Goal: Task Accomplishment & Management: Complete application form

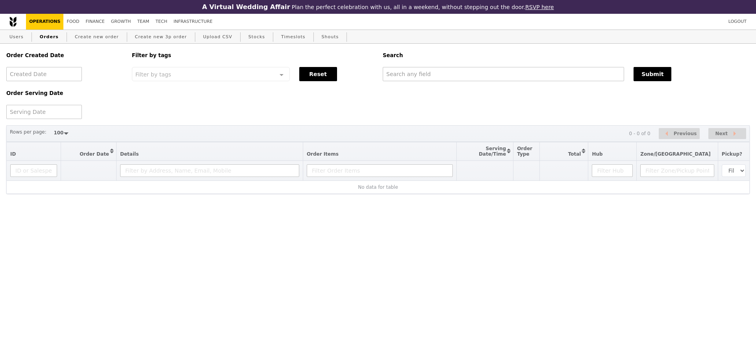
select select "100"
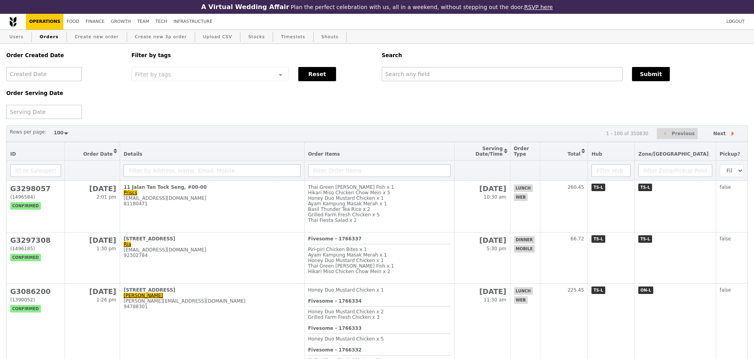
click at [254, 116] on div "Order Created Date Order Serving Date Filter by tags Filter by tags Meal_Plan W…" at bounding box center [377, 81] width 751 height 75
click at [419, 81] on input "text" at bounding box center [502, 74] width 241 height 14
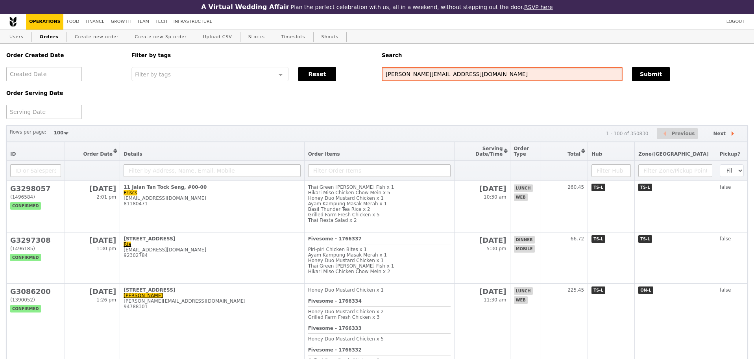
type input "[PERSON_NAME][EMAIL_ADDRESS][DOMAIN_NAME]"
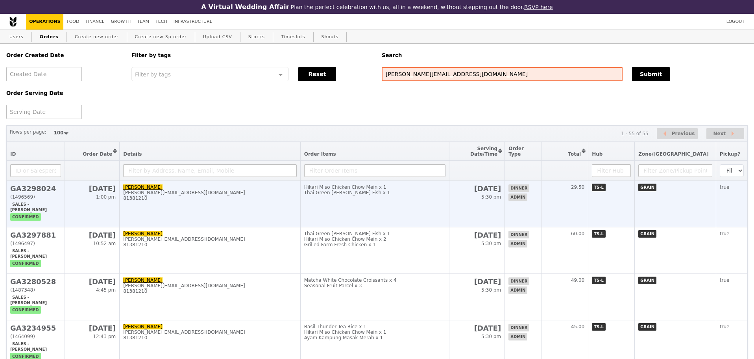
click at [264, 201] on div "81381210" at bounding box center [210, 198] width 174 height 6
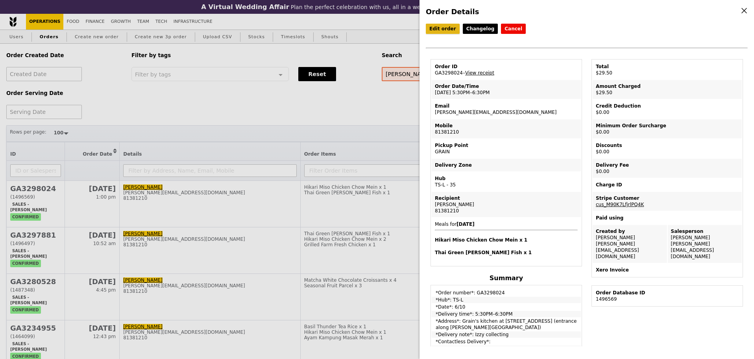
click at [438, 29] on link "Edit order" at bounding box center [443, 29] width 34 height 10
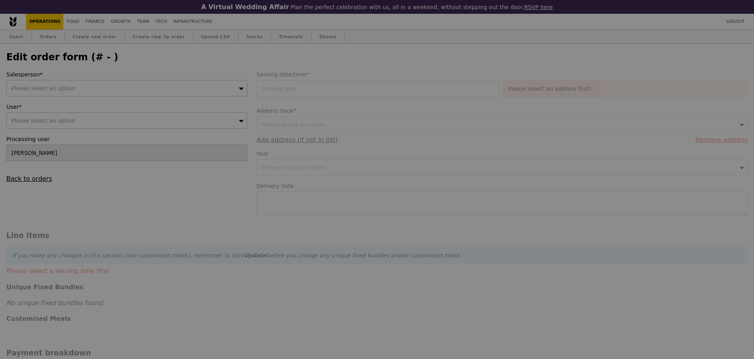
type input "06 Oct 2025"
type textarea "Izzy collecting"
type input "Loading..."
type input "29.50"
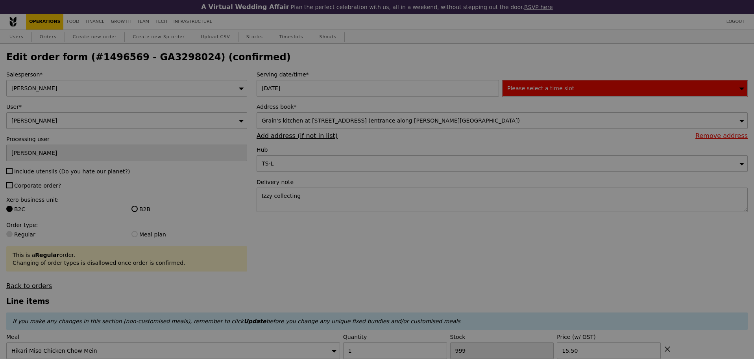
type input "2"
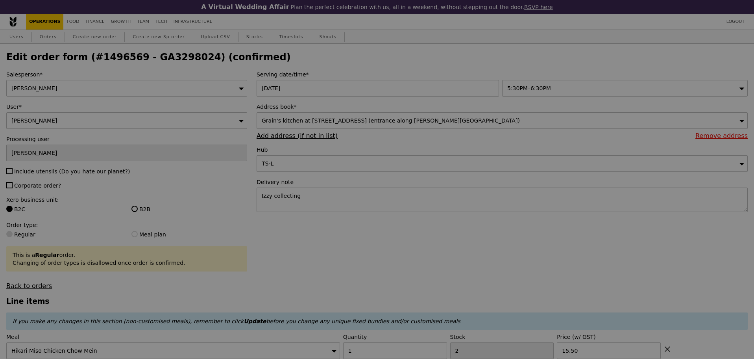
type input "Update"
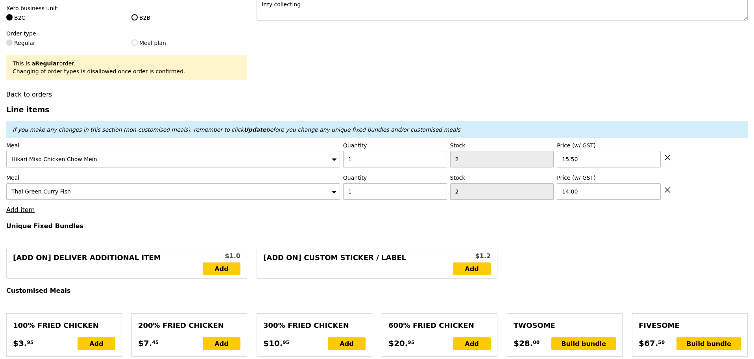
scroll to position [131, 0]
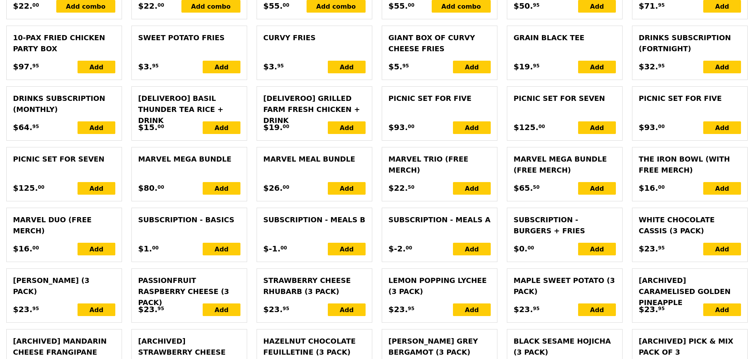
scroll to position [1778, 0]
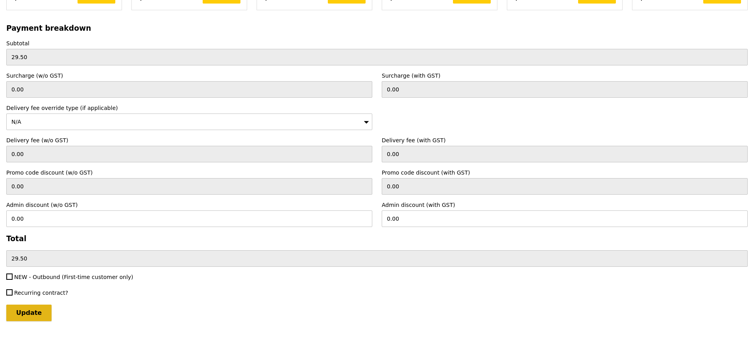
click at [19, 320] on input "Update" at bounding box center [28, 312] width 45 height 17
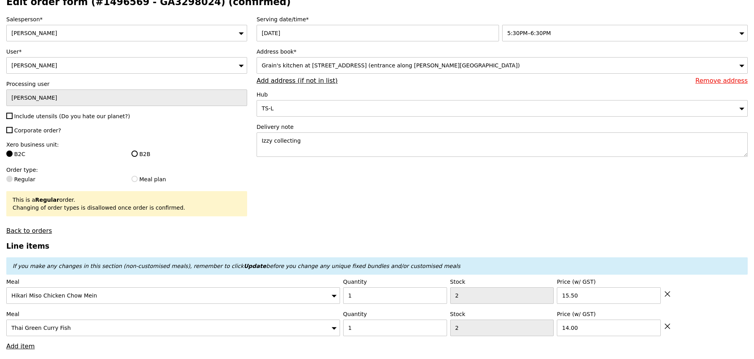
scroll to position [0, 0]
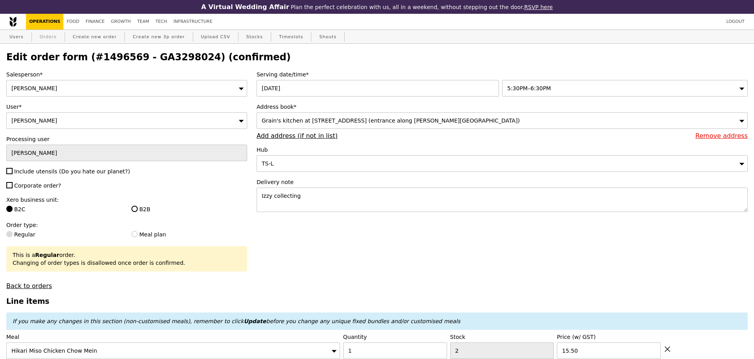
click at [37, 38] on link "Orders" at bounding box center [48, 37] width 23 height 14
select select "100"
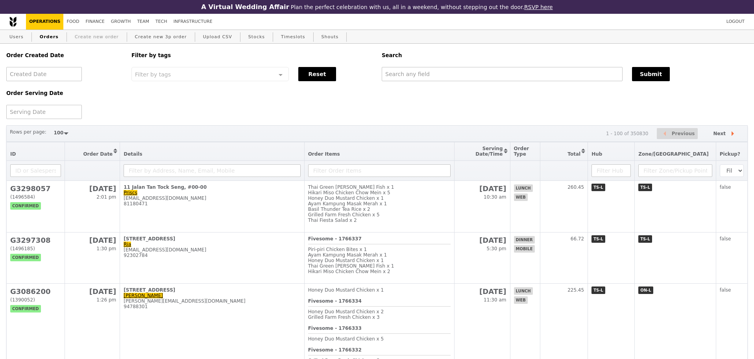
click at [103, 34] on link "Create new order" at bounding box center [97, 37] width 50 height 14
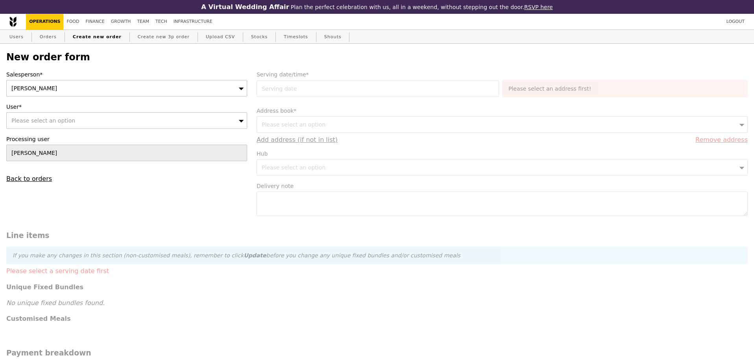
click at [91, 134] on div "Salesperson* [PERSON_NAME] User* Please select an option Processing user [PERSO…" at bounding box center [127, 126] width 250 height 112
click at [93, 129] on div "Please select an option" at bounding box center [126, 120] width 241 height 17
type input "[PERSON_NAME]@gra"
type input "Confirm"
type input "[PERSON_NAME][EMAIL_ADDRESS][DOMAIN_NAME]"
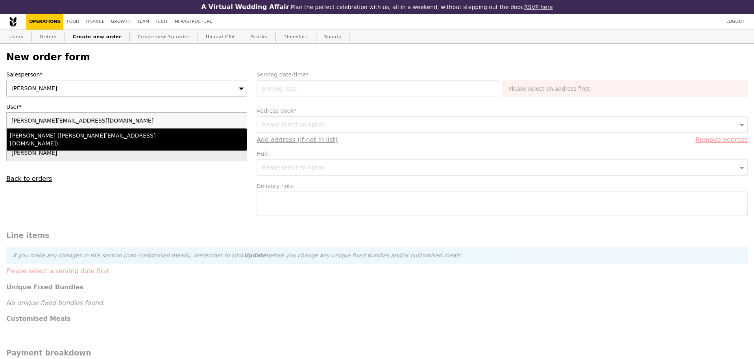
click at [89, 139] on div "[PERSON_NAME] ([PERSON_NAME][EMAIL_ADDRESS][DOMAIN_NAME])" at bounding box center [97, 139] width 175 height 16
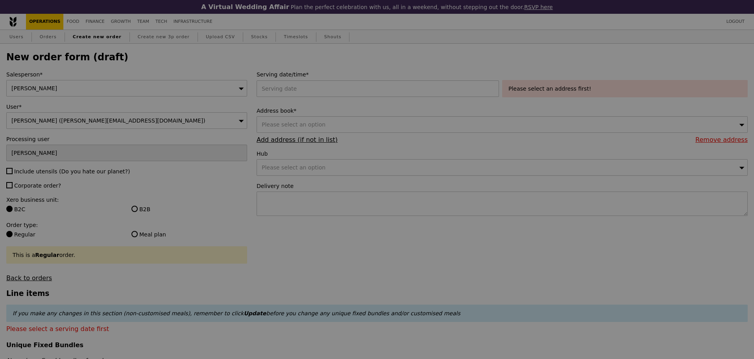
type input "Confirm"
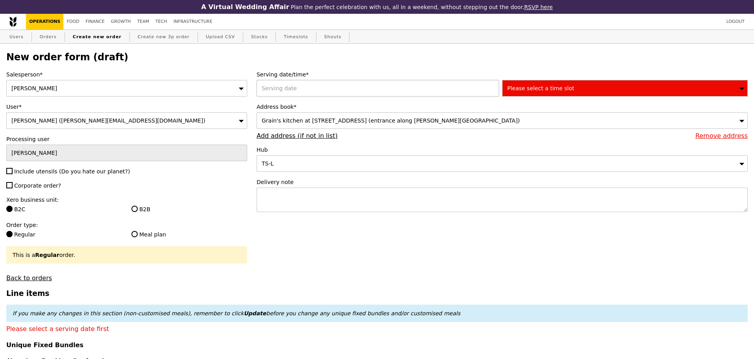
click at [329, 86] on div at bounding box center [380, 88] width 246 height 17
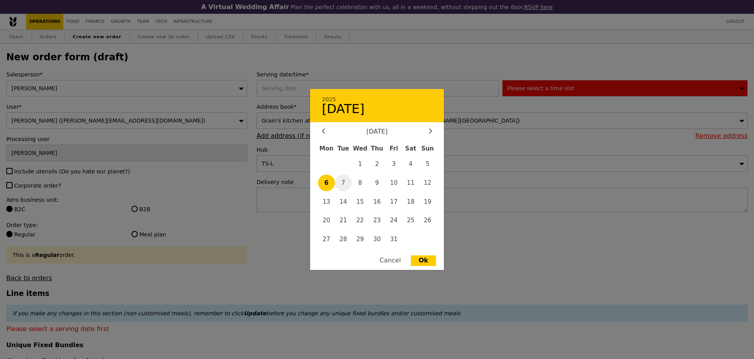
click at [344, 184] on span "7" at bounding box center [343, 182] width 17 height 17
type input "[DATE]"
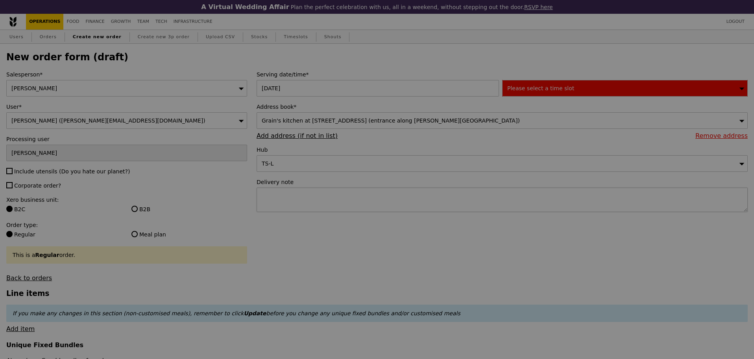
type input "Confirm"
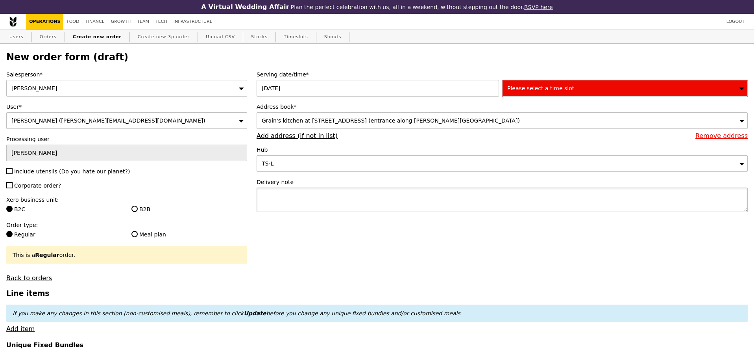
click at [315, 202] on textarea at bounding box center [502, 199] width 491 height 24
type textarea "izzy self-pickup"
click at [565, 96] on div "Please select a time slot" at bounding box center [625, 88] width 246 height 17
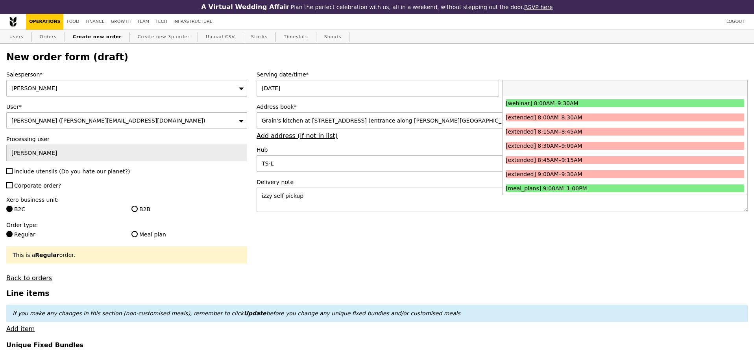
type input "Confirm"
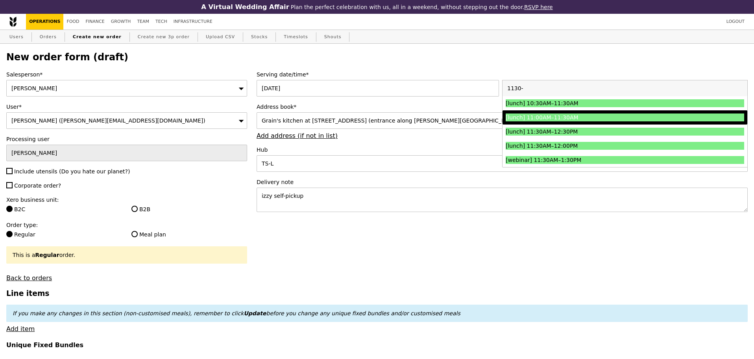
type input "1130-"
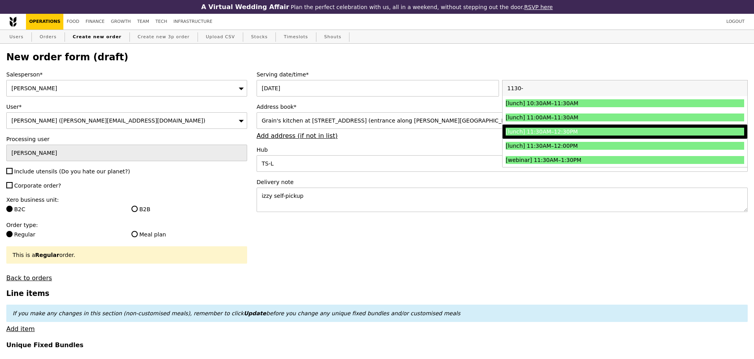
click at [578, 130] on div "[lunch] 11:30AM–12:30PM" at bounding box center [595, 132] width 179 height 8
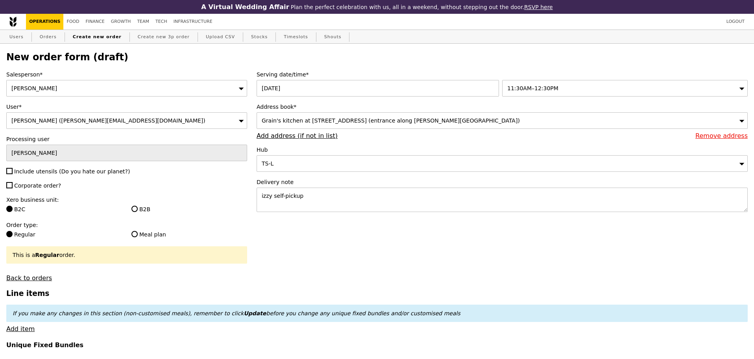
type input "Confirm"
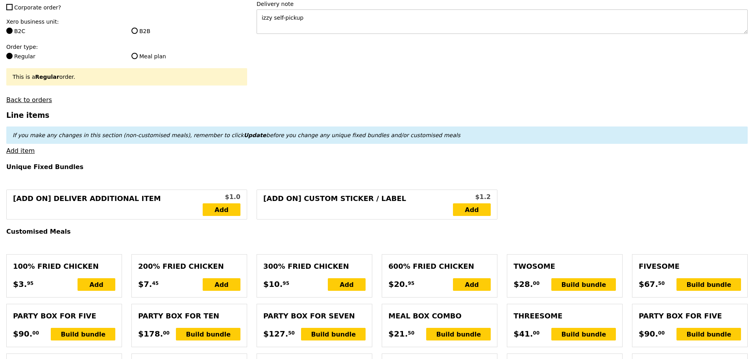
scroll to position [197, 0]
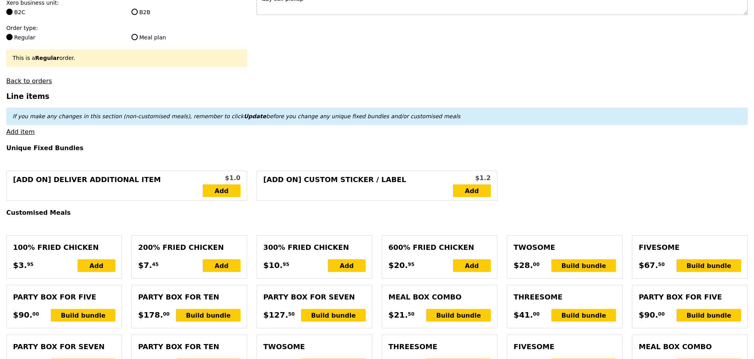
click at [20, 135] on link "Add item" at bounding box center [20, 131] width 28 height 7
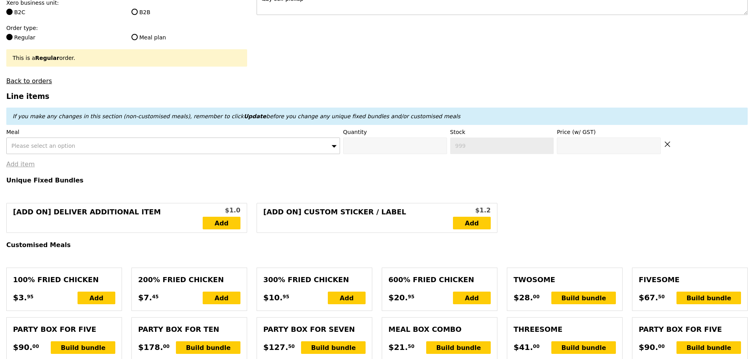
click at [87, 152] on div "Please select an option" at bounding box center [173, 145] width 334 height 17
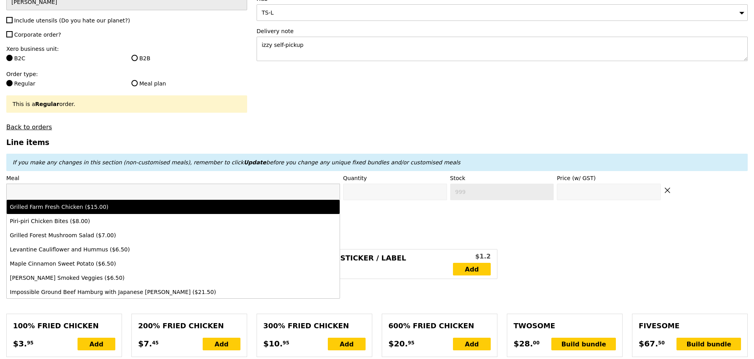
scroll to position [66, 0]
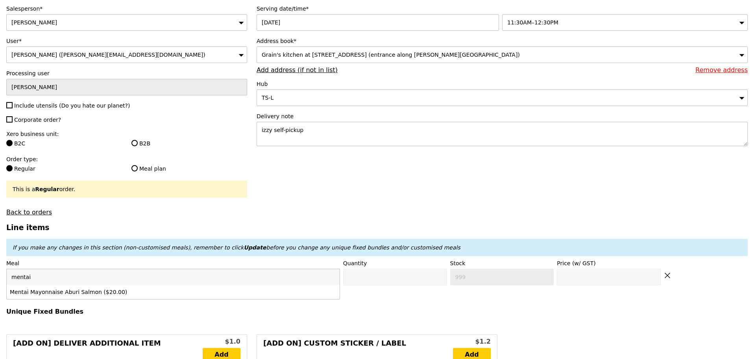
type input "mentai"
click at [261, 299] on li "Mentai Mayonnaise Aburi Salmon ($20.00)" at bounding box center [173, 292] width 333 height 14
type input "Confirm anyway"
type input "0"
type input "478"
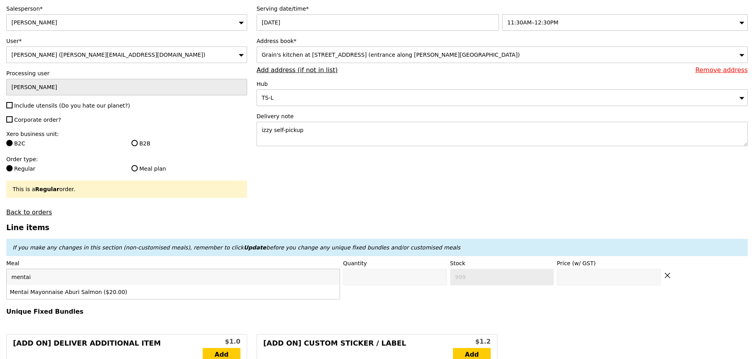
type input "20.0"
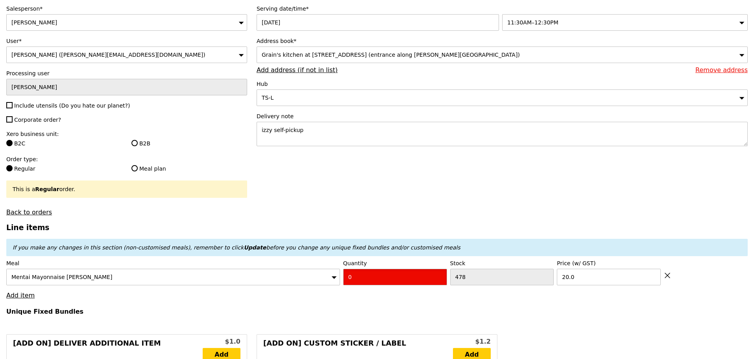
drag, startPoint x: 377, startPoint y: 283, endPoint x: 285, endPoint y: 283, distance: 91.7
click at [298, 285] on div "Meal Mentai Mayonnaise Aburi Salmon Quantity 0 Stock 478 Price (w/ GST) 20.0" at bounding box center [377, 272] width 742 height 26
type input "Confirm"
type input "1"
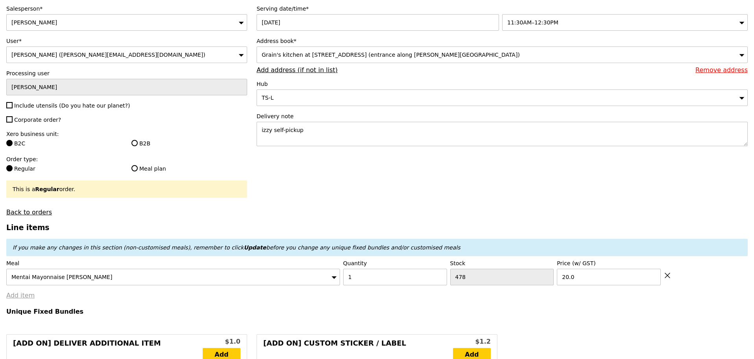
click at [17, 299] on link "Add item" at bounding box center [20, 294] width 28 height 7
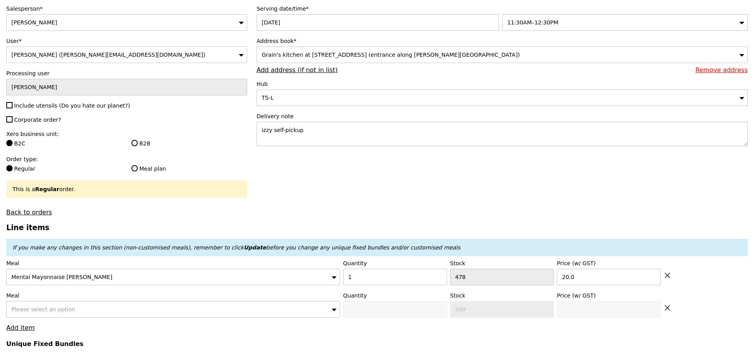
type input "Loading..."
click at [75, 311] on div "Please select an option" at bounding box center [173, 309] width 334 height 17
type input "20.00"
type input "Confirm"
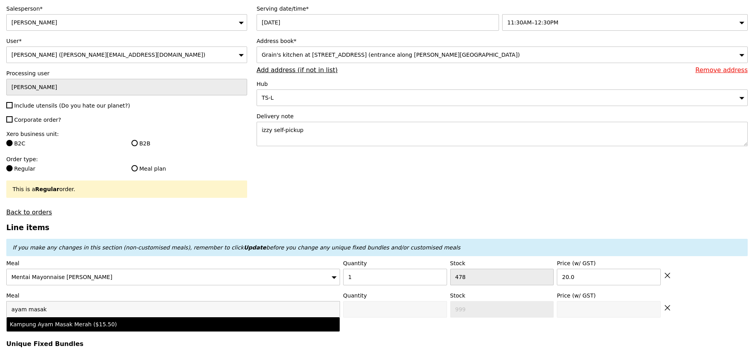
type input "ayam masak"
click at [191, 325] on li "Kampung Ayam Masak Merah ($15.50)" at bounding box center [173, 324] width 333 height 14
type input "Confirm anyway"
type input "0"
type input "15.5"
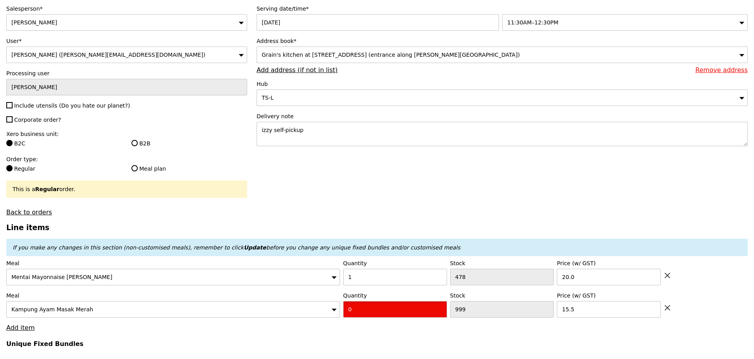
click at [283, 310] on div "Meal Kampung Ayam Masak Merah Quantity 0 Stock 999 Price (w/ GST) 15.5" at bounding box center [377, 304] width 742 height 26
type input "Confirm"
type input "1"
type input "Loading..."
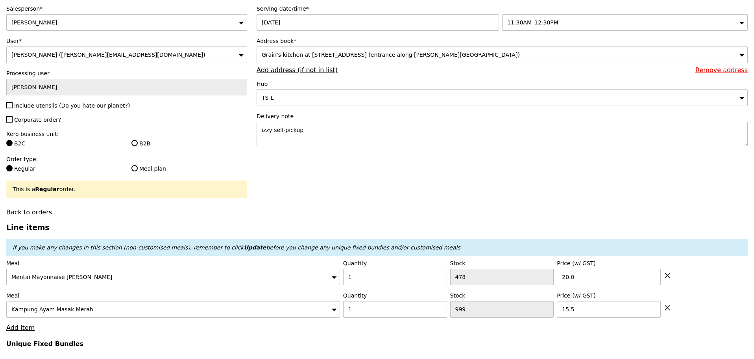
type input "35.50"
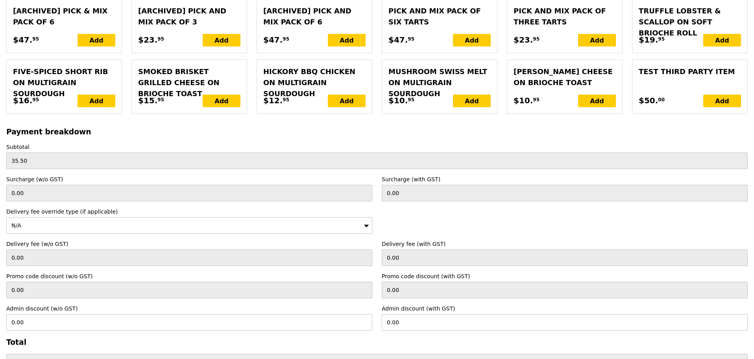
scroll to position [1770, 0]
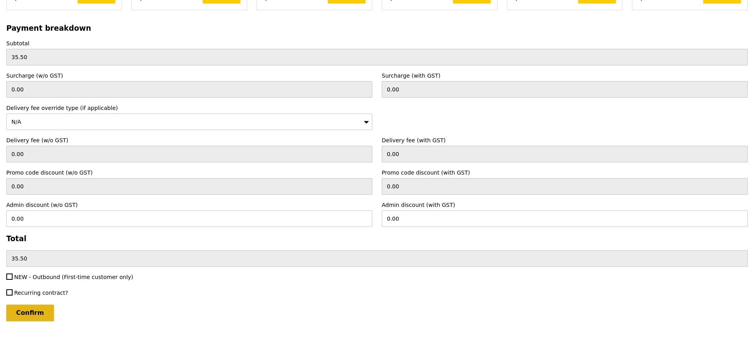
click at [34, 306] on input "Confirm" at bounding box center [30, 312] width 48 height 17
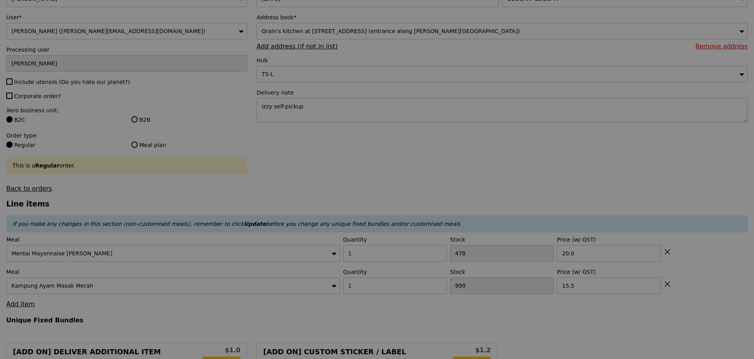
scroll to position [0, 0]
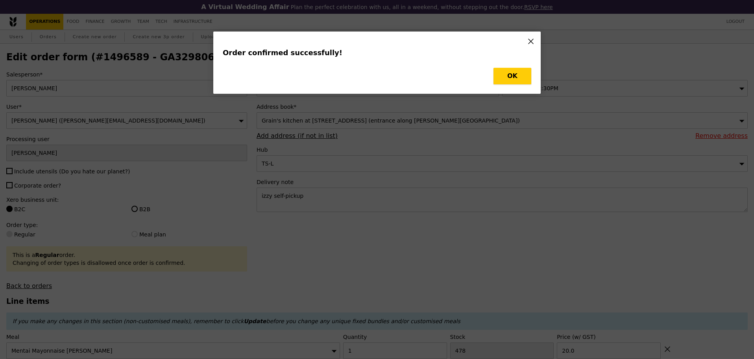
click at [514, 72] on button "OK" at bounding box center [513, 76] width 38 height 17
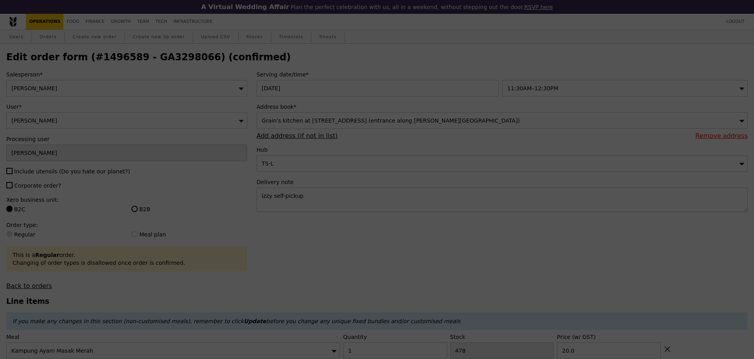
type input "Loading..."
type input "1000"
type input "15.50"
type input "478"
type input "20.00"
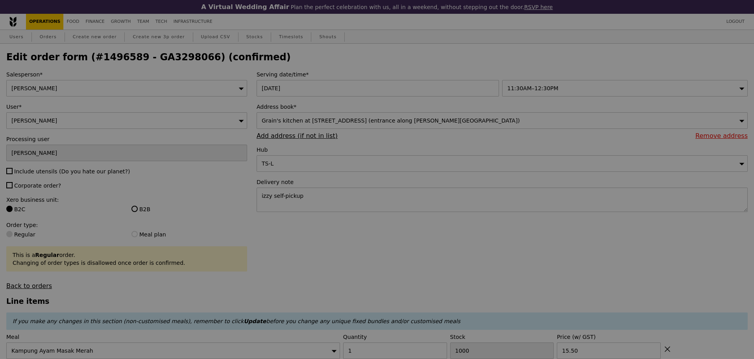
type input "477"
type input "Update"
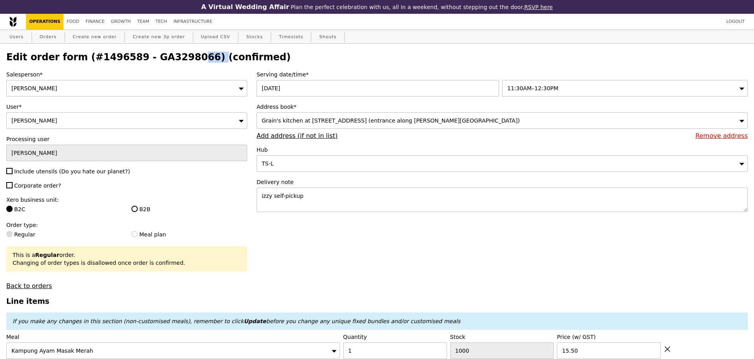
drag, startPoint x: 135, startPoint y: 57, endPoint x: 183, endPoint y: 58, distance: 48.4
click at [183, 58] on h2 "Edit order form (#1496589 - GA3298066) (confirmed)" at bounding box center [377, 57] width 742 height 11
copy h2 "GA3298066"
click at [154, 56] on h2 "Edit order form (#1496589 - GA3298066) (confirmed)" at bounding box center [377, 57] width 742 height 11
click at [47, 41] on link "Orders" at bounding box center [48, 37] width 23 height 14
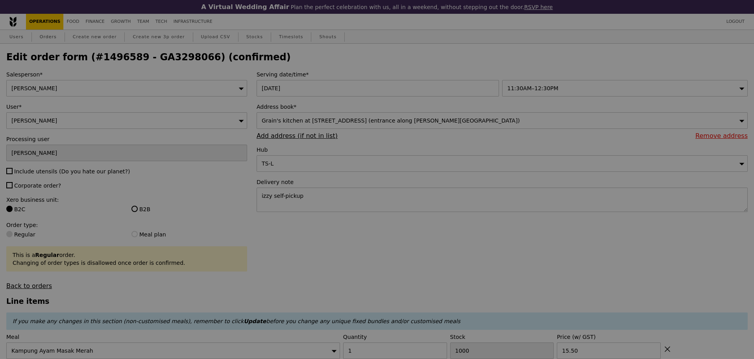
select select "100"
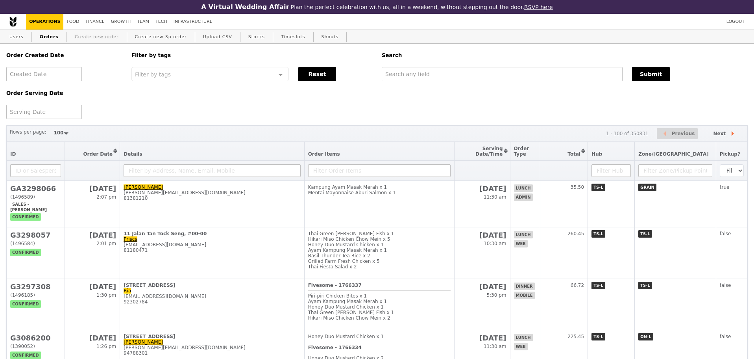
click at [86, 41] on link "Create new order" at bounding box center [97, 37] width 50 height 14
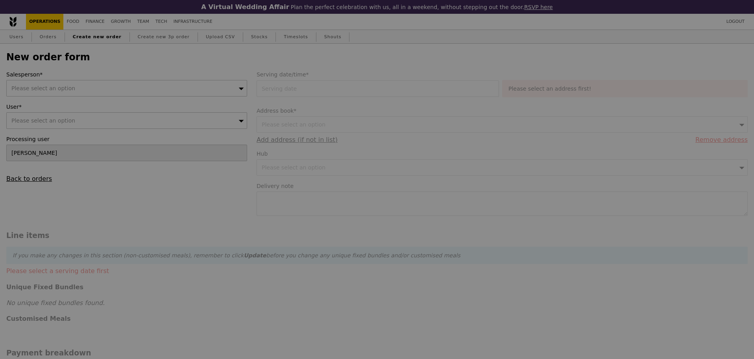
type input "Confirm"
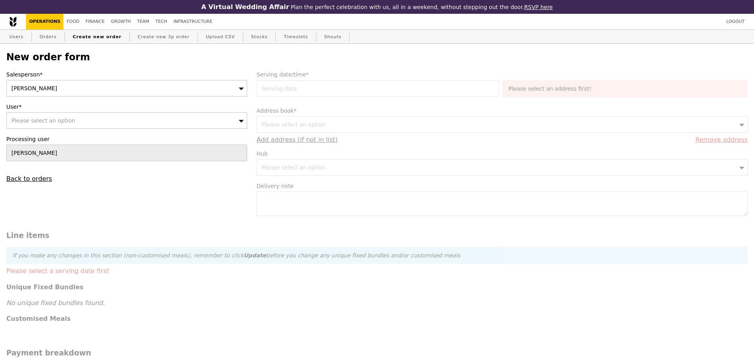
click at [93, 87] on div "[PERSON_NAME]" at bounding box center [126, 88] width 241 height 17
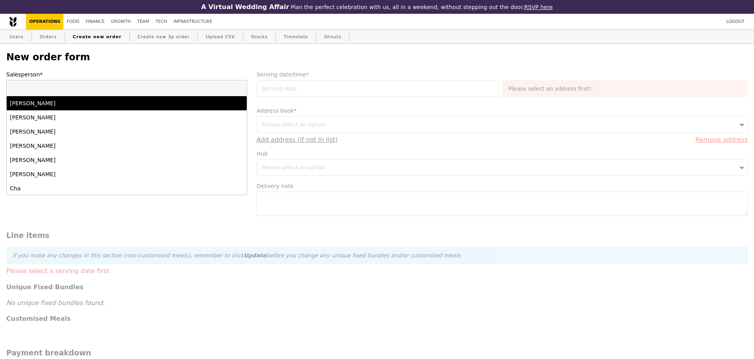
click at [268, 67] on div "New order form Salesperson* [PERSON_NAME] [PERSON_NAME] [PERSON_NAME] [PERSON_N…" at bounding box center [377, 352] width 742 height 600
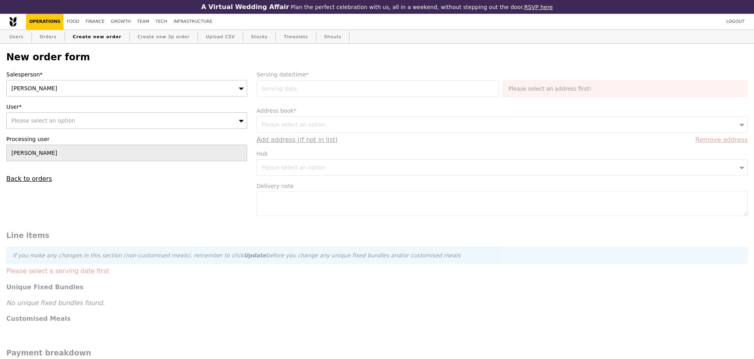
click at [64, 124] on span "Please select an option" at bounding box center [43, 120] width 64 height 6
type input "[PERSON_NAME][EMAIL_ADDRESS][DOMAIN_NAME]"
type input "Confirm"
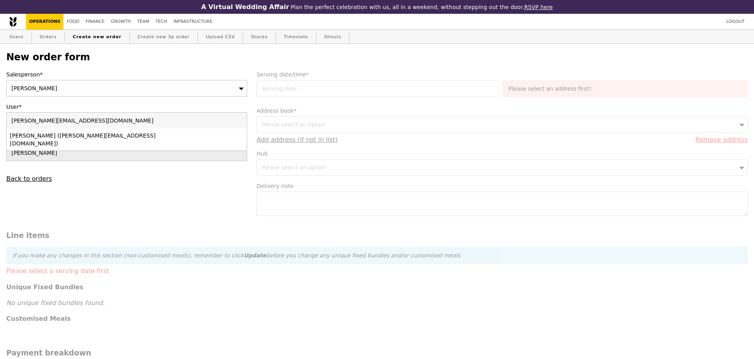
type input "[PERSON_NAME][EMAIL_ADDRESS][DOMAIN_NAME]"
click at [66, 135] on div "[PERSON_NAME] ([PERSON_NAME][EMAIL_ADDRESS][DOMAIN_NAME])" at bounding box center [97, 139] width 175 height 16
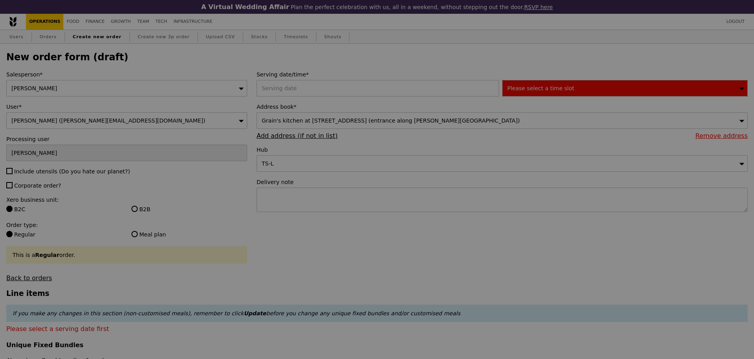
type input "Confirm"
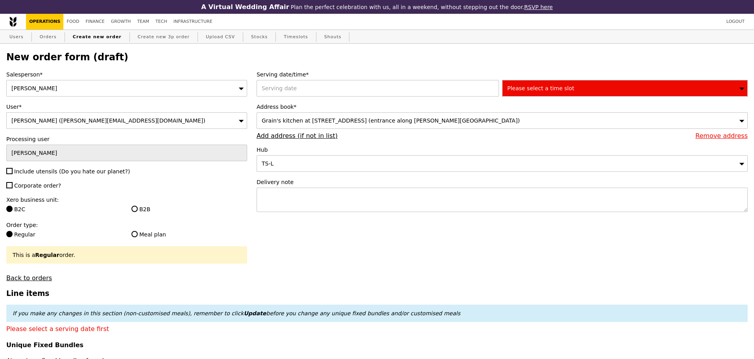
click at [46, 174] on span "Include utensils (Do you hate our planet?)" at bounding box center [72, 171] width 116 height 6
click at [13, 174] on input "Include utensils (Do you hate our planet?)" at bounding box center [9, 171] width 6 height 6
checkbox input "true"
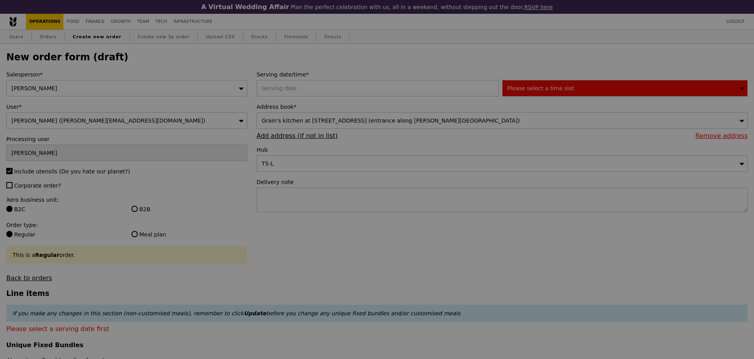
type input "Confirm"
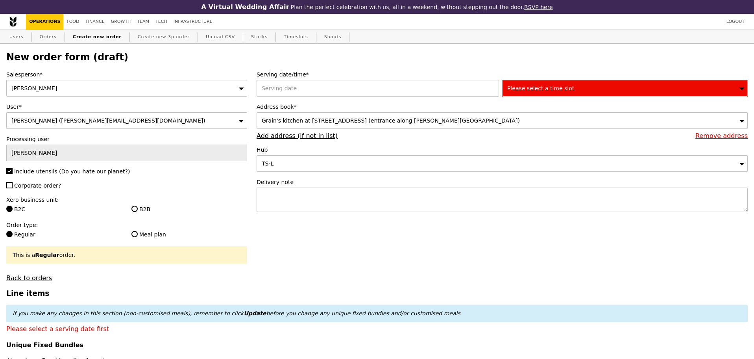
click at [35, 189] on span "Corporate order?" at bounding box center [37, 185] width 47 height 6
click at [13, 188] on input "Corporate order?" at bounding box center [9, 185] width 6 height 6
checkbox input "true"
click at [378, 93] on div at bounding box center [380, 88] width 246 height 17
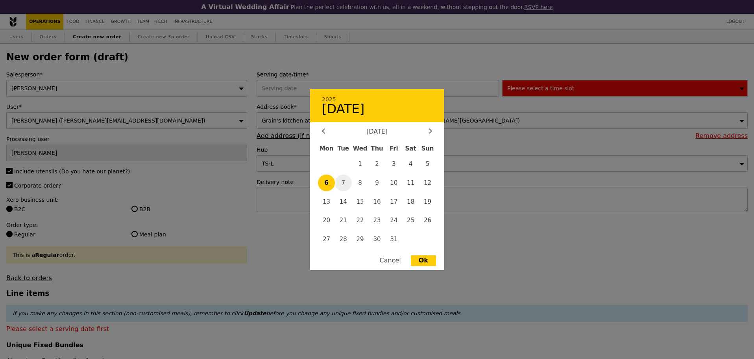
click at [344, 183] on span "7" at bounding box center [343, 182] width 17 height 17
type input "[DATE]"
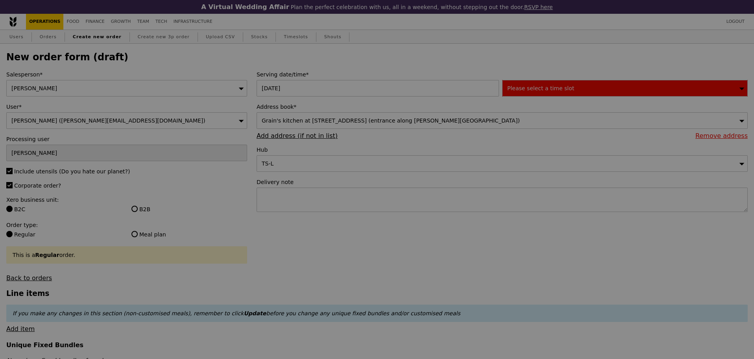
type input "Confirm"
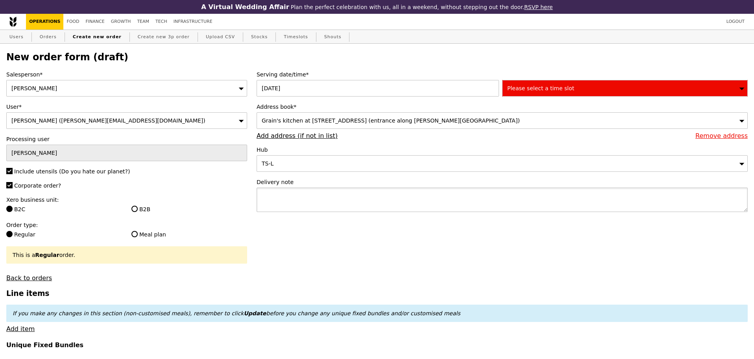
click at [343, 201] on textarea at bounding box center [502, 199] width 491 height 24
type textarea "izzy self pickup"
type input "Confirm"
click at [587, 85] on div "Please select a time slot" at bounding box center [625, 88] width 246 height 17
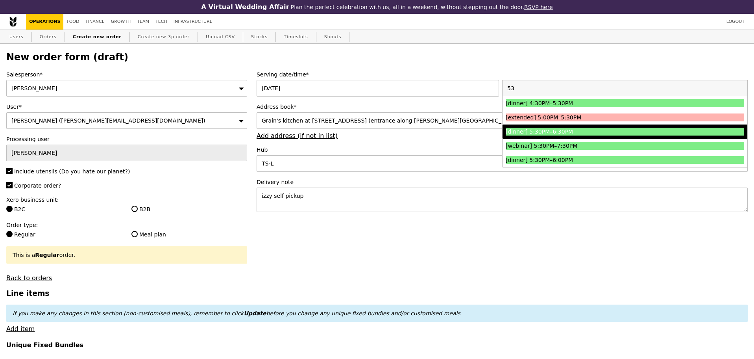
type input "5"
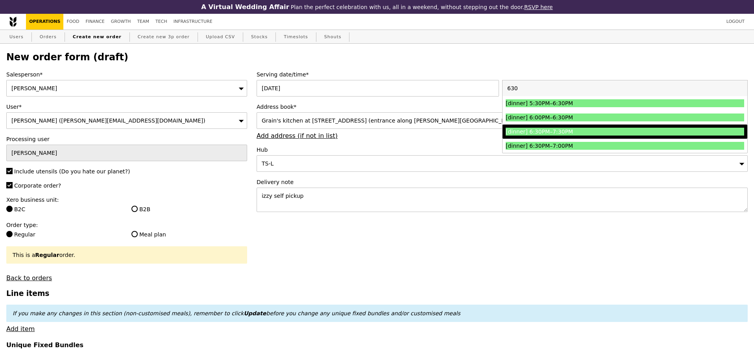
type input "630"
click at [547, 139] on li "[dinner] 6:30PM–7:30PM" at bounding box center [625, 131] width 245 height 14
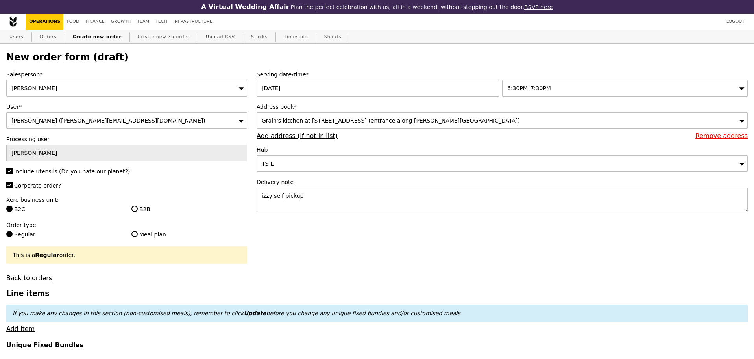
type input "Confirm"
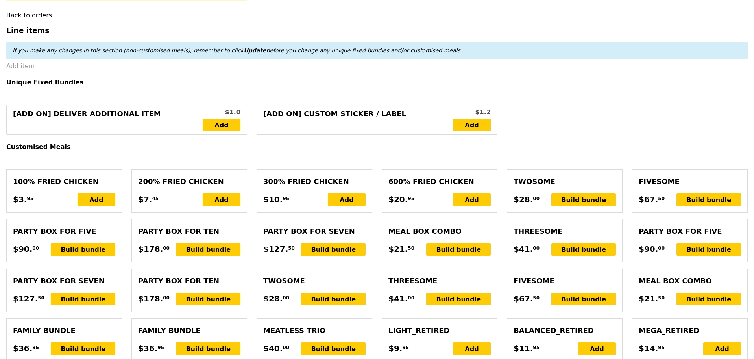
click at [28, 70] on link "Add item" at bounding box center [20, 65] width 28 height 7
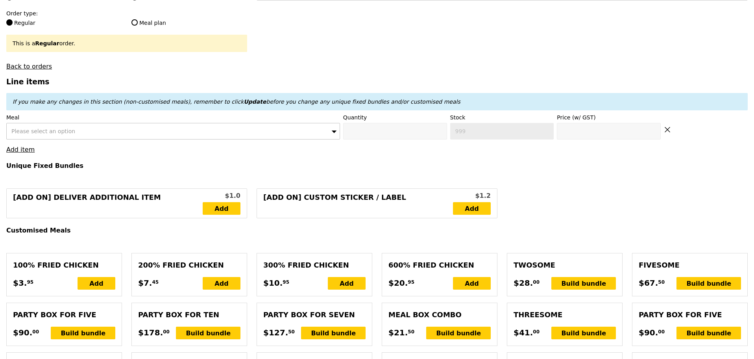
scroll to position [197, 0]
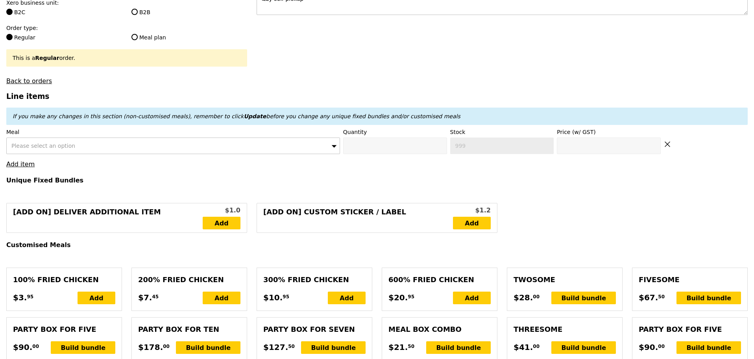
click at [56, 149] on span "Please select an option" at bounding box center [43, 146] width 64 height 6
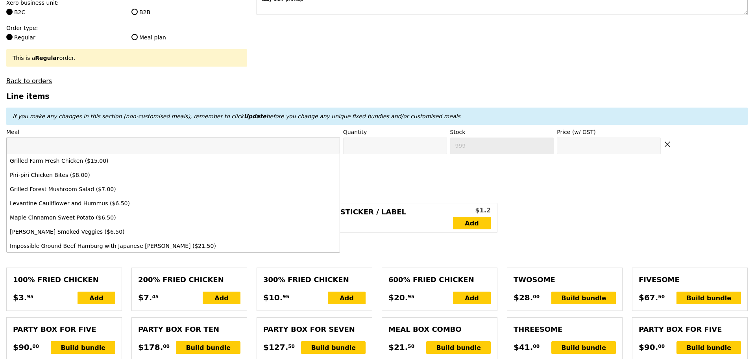
click at [70, 154] on input "search" at bounding box center [173, 146] width 333 height 16
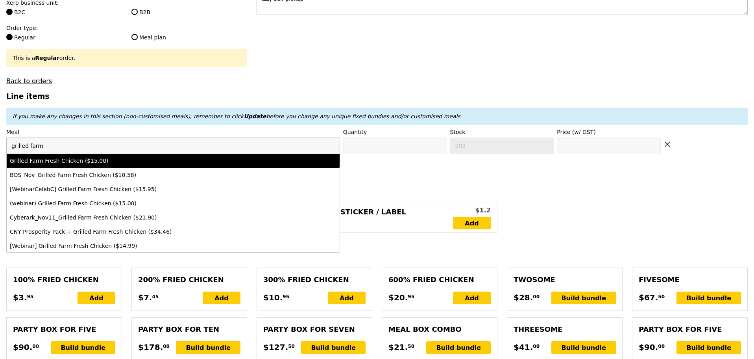
type input "grilled farm"
click at [72, 162] on li "Grilled Farm Fresh Chicken ($15.00)" at bounding box center [173, 161] width 333 height 14
type input "Confirm anyway"
type input "0"
type input "468"
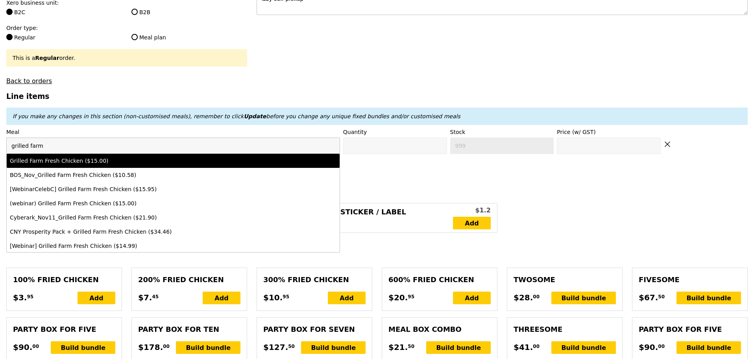
type input "15.0"
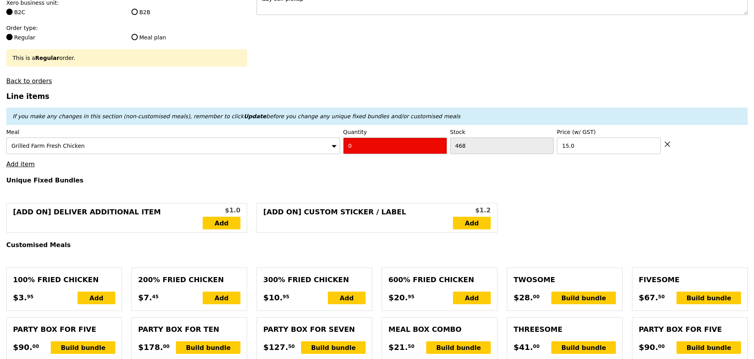
drag, startPoint x: 362, startPoint y: 148, endPoint x: 371, endPoint y: 109, distance: 39.7
click at [311, 152] on div "Meal Grilled Farm Fresh Chicken Quantity 0 Stock 468 Price (w/ GST) 15.0" at bounding box center [377, 141] width 742 height 26
type input "Confirm"
type input "1"
click at [388, 100] on h3 "Line items" at bounding box center [377, 96] width 742 height 8
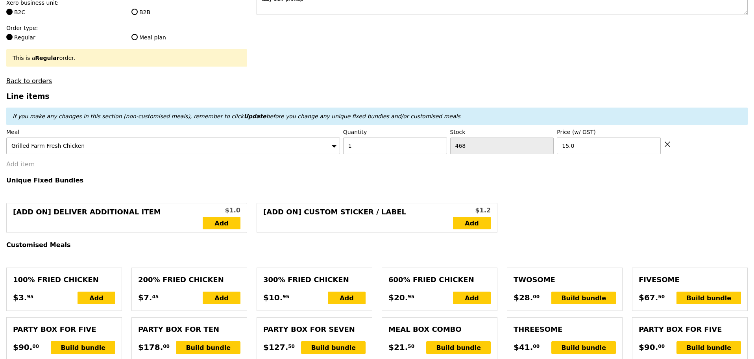
click at [27, 167] on link "Add item" at bounding box center [20, 163] width 28 height 7
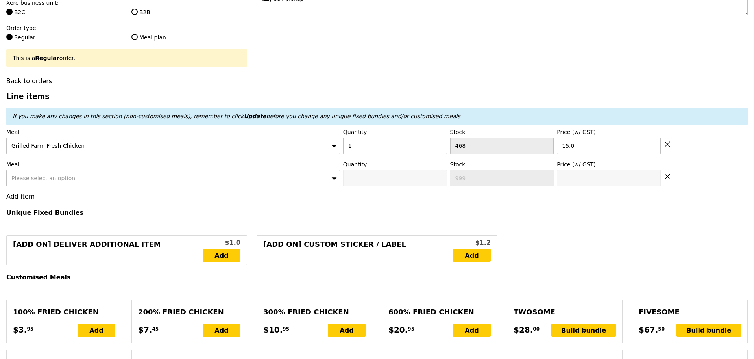
type input "Loading..."
click at [76, 181] on div "Please select an option" at bounding box center [173, 178] width 334 height 17
type input "15.00"
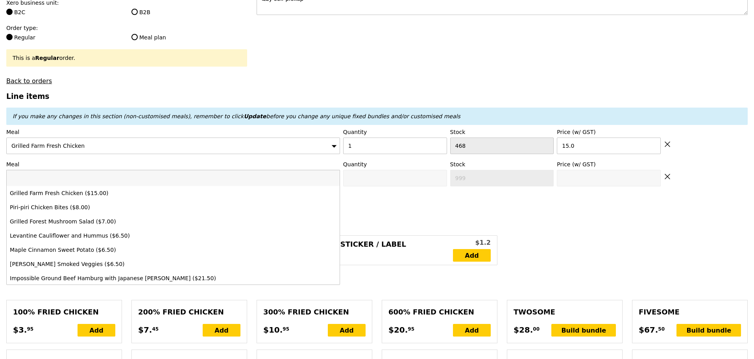
type input "Confirm"
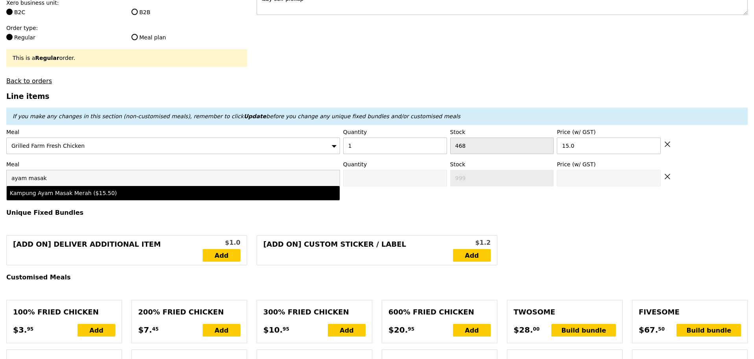
type input "ayam masak"
click at [124, 197] on div "Kampung Ayam Masak Merah ($15.50)" at bounding box center [132, 193] width 245 height 8
type input "Confirm anyway"
type input "0"
type input "15.5"
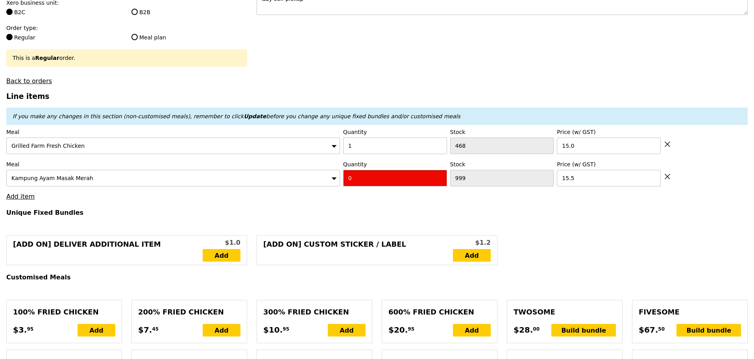
drag, startPoint x: 390, startPoint y: 184, endPoint x: 289, endPoint y: 177, distance: 101.8
click at [314, 186] on div "Meal Kampung Ayam Masak Merah Quantity 0 Stock 999 Price (w/ GST) 15.5" at bounding box center [377, 173] width 742 height 26
type input "Confirm"
type input "1"
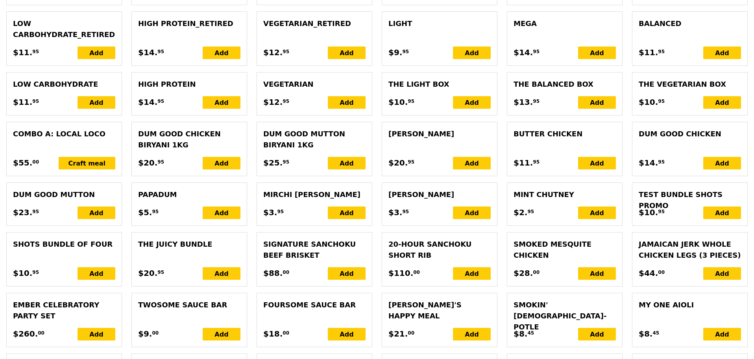
scroll to position [1770, 0]
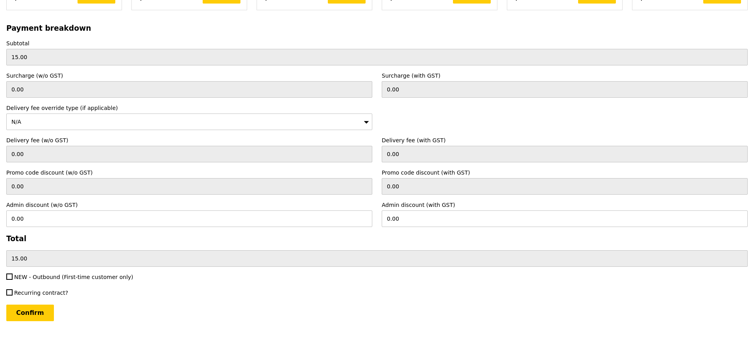
type input "Loading..."
type input "30.50"
click at [25, 314] on input "Confirm" at bounding box center [30, 312] width 48 height 17
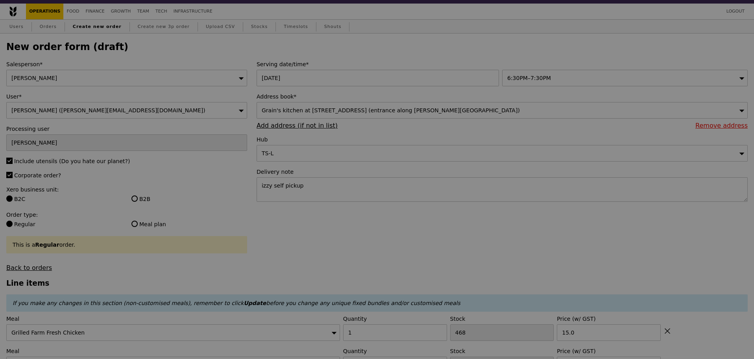
scroll to position [0, 0]
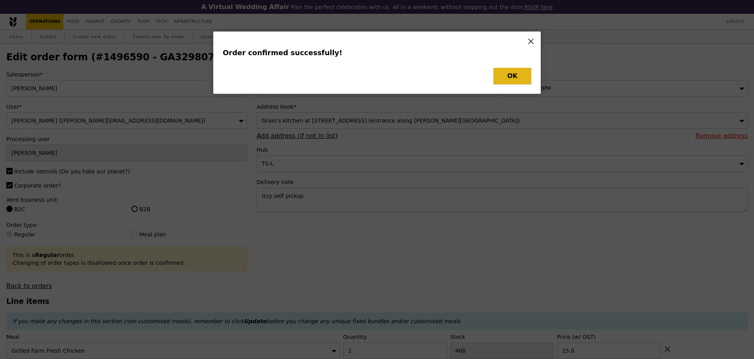
click at [506, 81] on button "OK" at bounding box center [513, 76] width 38 height 17
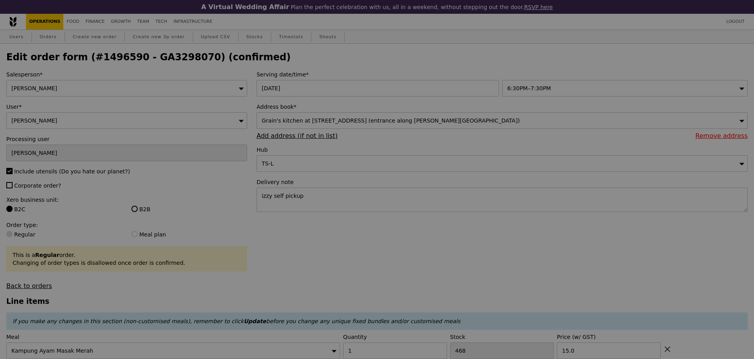
type input "Loading..."
checkbox input "false"
type input "1000"
type input "15.50"
type input "468"
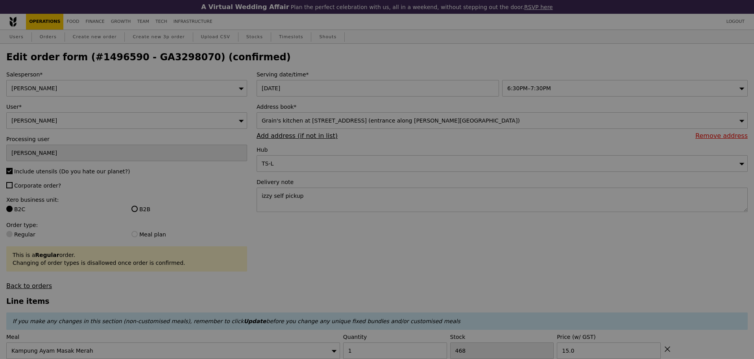
type input "15.00"
type input "467"
type input "Update"
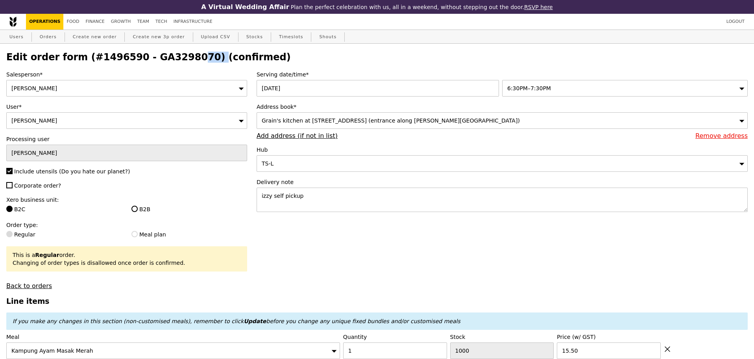
drag, startPoint x: 135, startPoint y: 58, endPoint x: 184, endPoint y: 59, distance: 49.6
click at [184, 59] on h2 "Edit order form (#1496590 - GA3298070) (confirmed)" at bounding box center [377, 57] width 742 height 11
copy h2 "GA3298070"
drag, startPoint x: 44, startPoint y: 39, endPoint x: 47, endPoint y: 44, distance: 6.9
click at [44, 39] on link "Orders" at bounding box center [48, 37] width 23 height 14
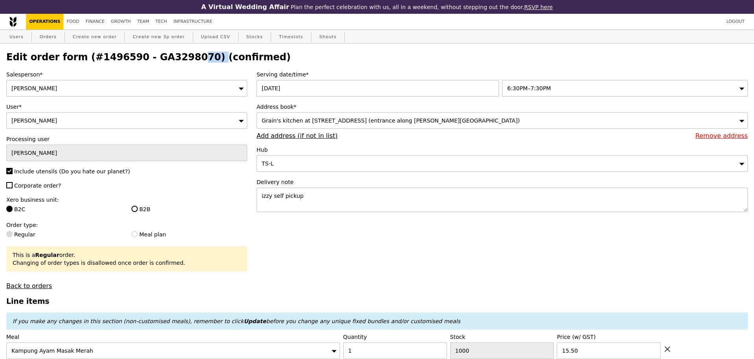
select select "100"
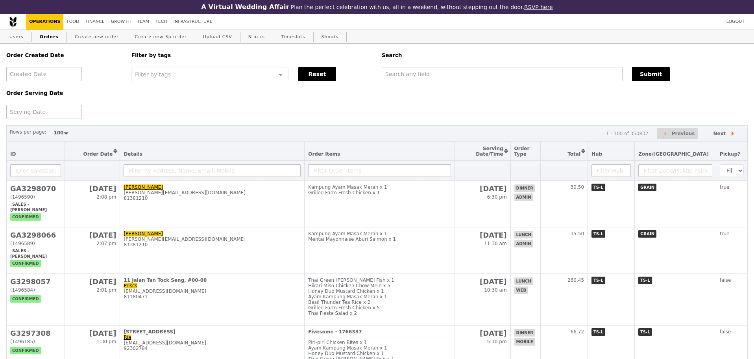
click at [430, 105] on div "Order Created Date Order Serving Date Filter by tags Filter by tags Meal_Plan W…" at bounding box center [377, 81] width 751 height 75
click at [418, 112] on div "Order Created Date Order Serving Date Filter by tags Filter by tags Meal_Plan W…" at bounding box center [377, 81] width 751 height 75
click at [420, 112] on div "Order Created Date Order Serving Date Filter by tags Filter by tags Meal_Plan W…" at bounding box center [377, 81] width 751 height 75
click at [407, 129] on div "Rows per page: 50 100 200 1 - 100 of 350832 Previous Next" at bounding box center [377, 133] width 742 height 17
click at [95, 41] on link "Create new order" at bounding box center [97, 37] width 50 height 14
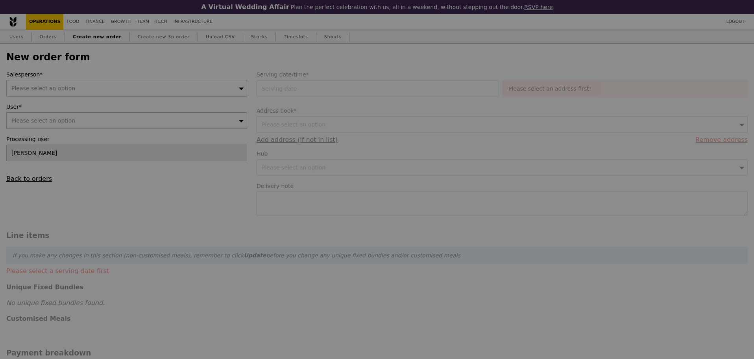
type input "Confirm"
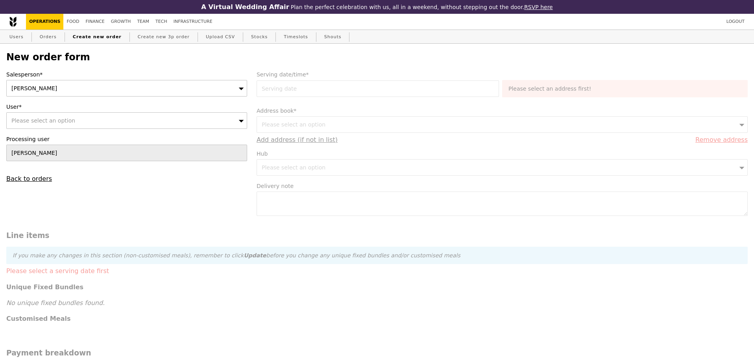
click at [99, 128] on div "Salesperson* [PERSON_NAME] User* Please select an option Processing user [PERSO…" at bounding box center [127, 126] width 250 height 112
click at [105, 125] on div "Please select an option" at bounding box center [126, 120] width 241 height 17
type input "[PERSON_NAME]@grai"
type input "Loading..."
type input "[PERSON_NAME]@grain"
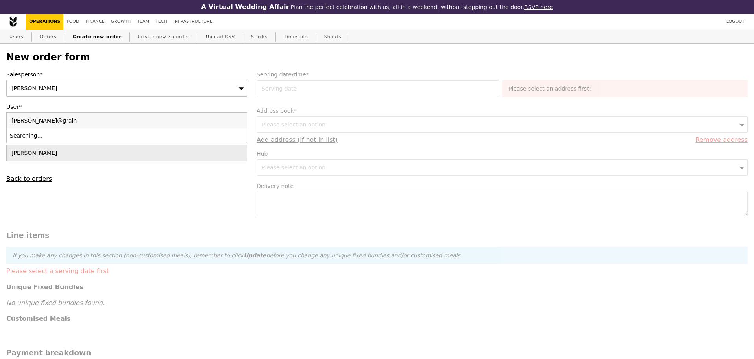
type input "Confirm"
type input "[PERSON_NAME][EMAIL_ADDRESS][DOMAIN_NAME]"
type input "Confirm"
type input "[PERSON_NAME][EMAIL_ADDRESS][DOMAIN_NAME]"
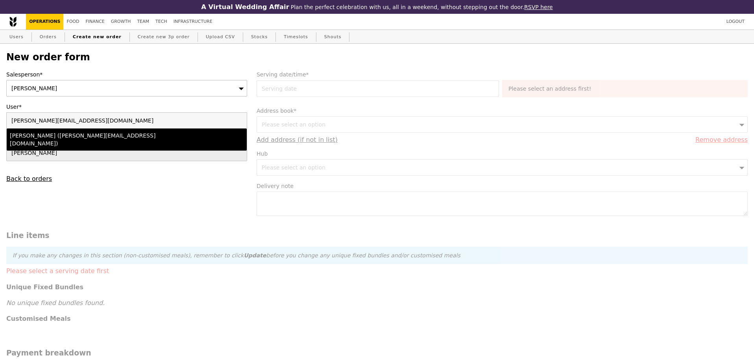
click at [98, 131] on li "[PERSON_NAME] ([PERSON_NAME][EMAIL_ADDRESS][DOMAIN_NAME])" at bounding box center [127, 139] width 240 height 22
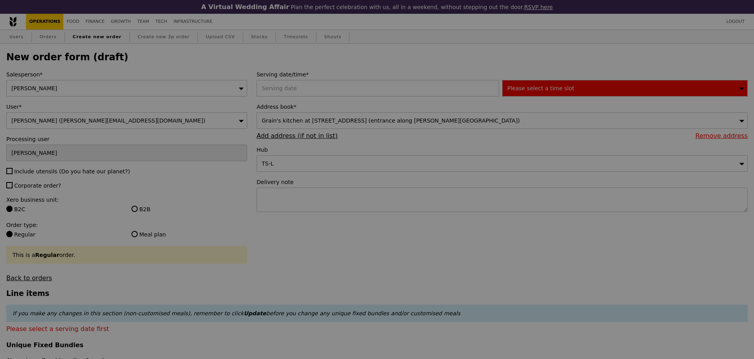
click at [320, 92] on div at bounding box center [377, 179] width 754 height 359
type input "Confirm"
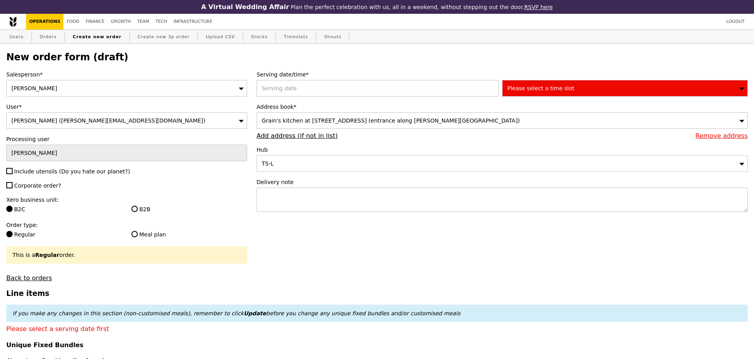
click at [320, 92] on div at bounding box center [380, 88] width 246 height 17
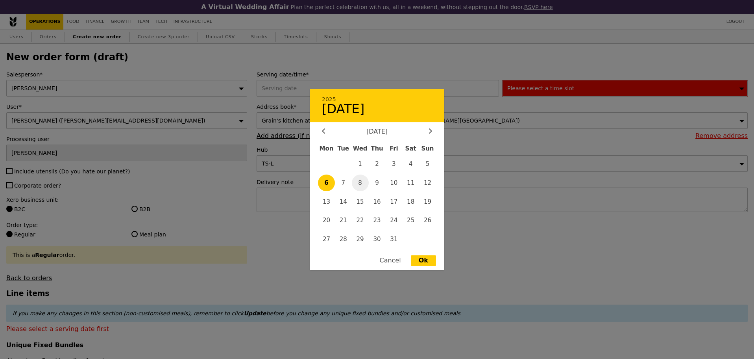
click at [361, 182] on span "8" at bounding box center [360, 182] width 17 height 17
type input "[DATE]"
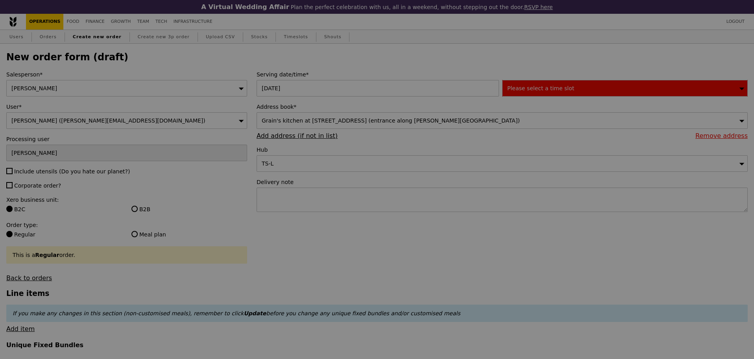
type input "Confirm"
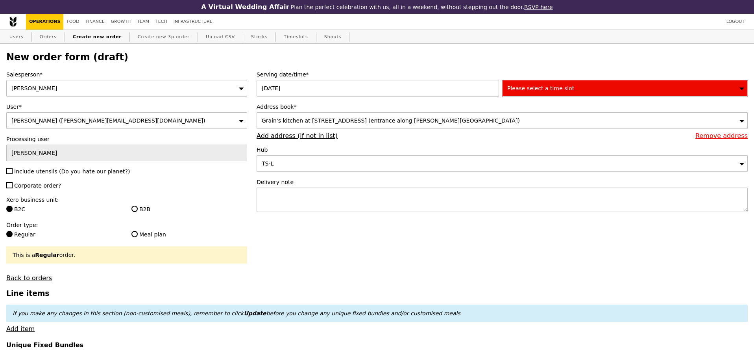
click at [547, 94] on div "Please select a time slot" at bounding box center [625, 88] width 246 height 17
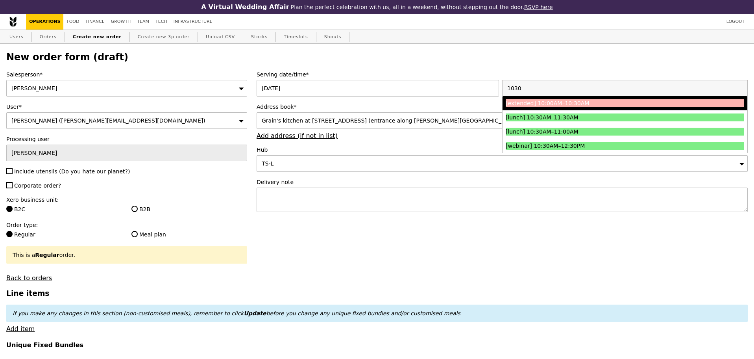
type input "1030"
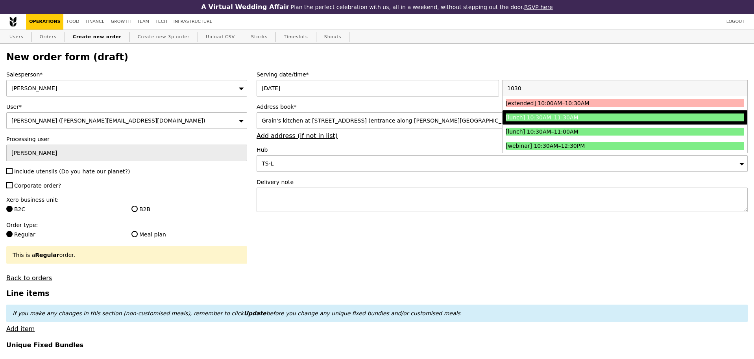
click at [566, 116] on div "[lunch] 10:30AM–11:30AM" at bounding box center [595, 117] width 179 height 8
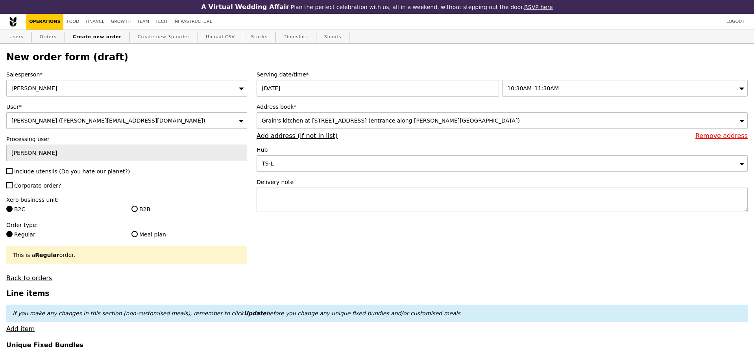
type input "Confirm"
click at [46, 174] on span "Include utensils (Do you hate our planet?)" at bounding box center [72, 171] width 116 height 6
click at [13, 174] on input "Include utensils (Do you hate our planet?)" at bounding box center [9, 171] width 6 height 6
checkbox input "true"
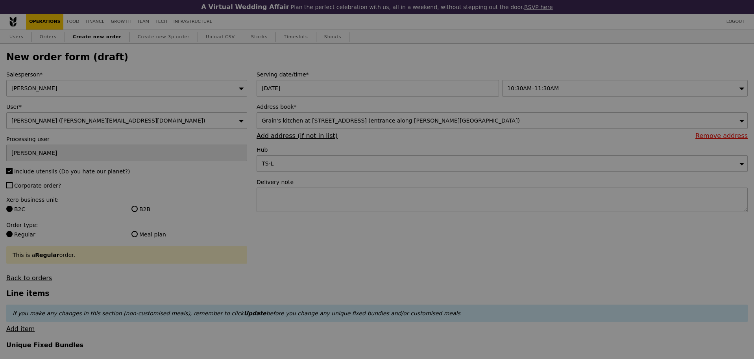
click at [41, 187] on div at bounding box center [377, 179] width 754 height 359
type input "Confirm"
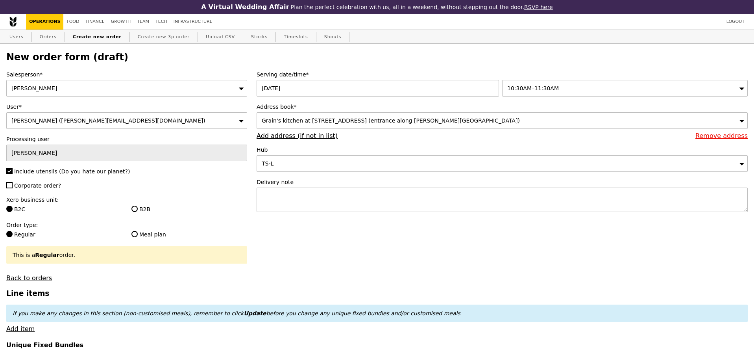
click at [45, 187] on span "Corporate order?" at bounding box center [37, 185] width 47 height 6
click at [13, 187] on input "Corporate order?" at bounding box center [9, 185] width 6 height 6
checkbox input "true"
click at [123, 209] on div "B2C" at bounding box center [64, 209] width 125 height 9
click at [132, 210] on input "B2B" at bounding box center [134, 209] width 6 height 6
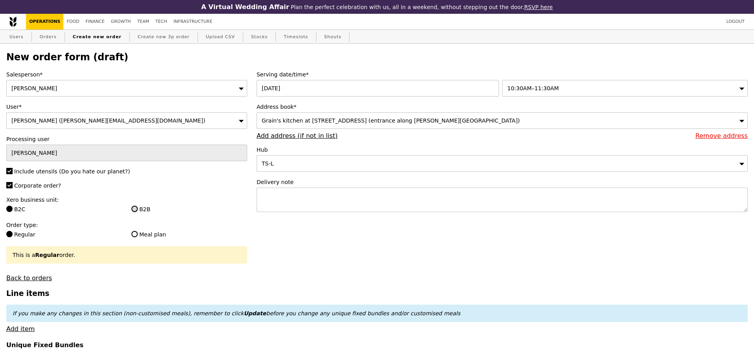
radio input "true"
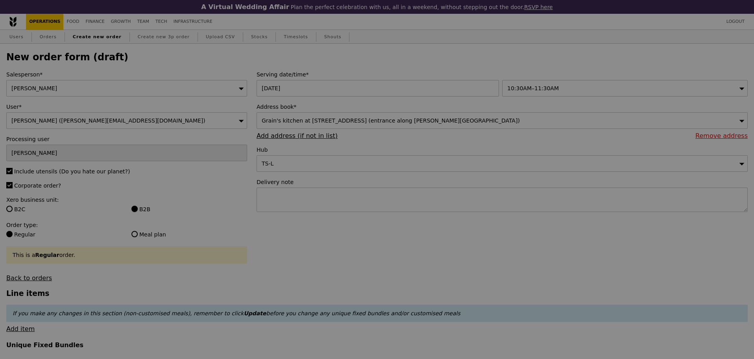
type input "Confirm"
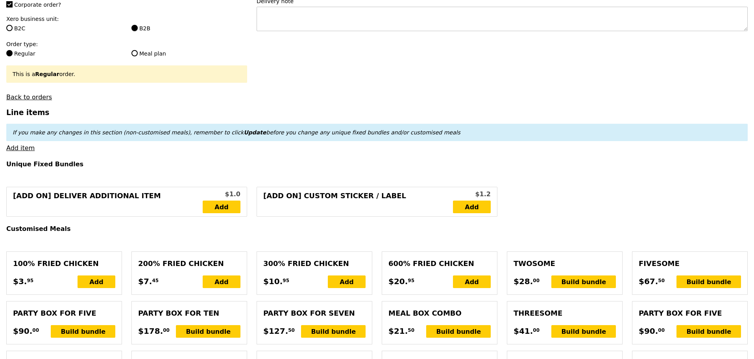
scroll to position [197, 0]
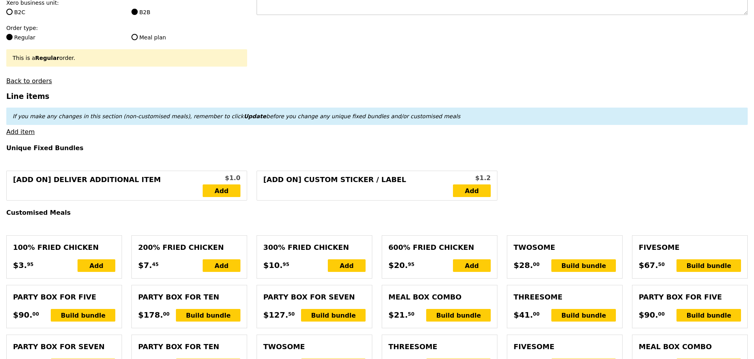
click at [28, 135] on link "Add item" at bounding box center [20, 131] width 28 height 7
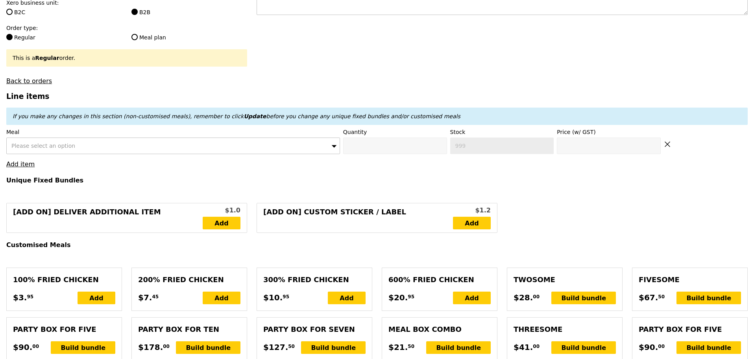
click at [19, 136] on label "Meal" at bounding box center [173, 132] width 334 height 8
click at [76, 152] on div "Please select an option" at bounding box center [173, 145] width 334 height 17
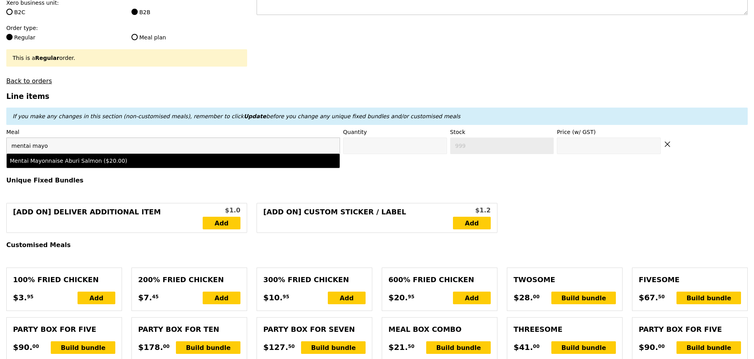
type input "mentai mayo"
click at [97, 165] on div "Mentai Mayonnaise Aburi Salmon ($20.00)" at bounding box center [132, 161] width 245 height 8
type input "Confirm anyway"
type input "0"
type input "480"
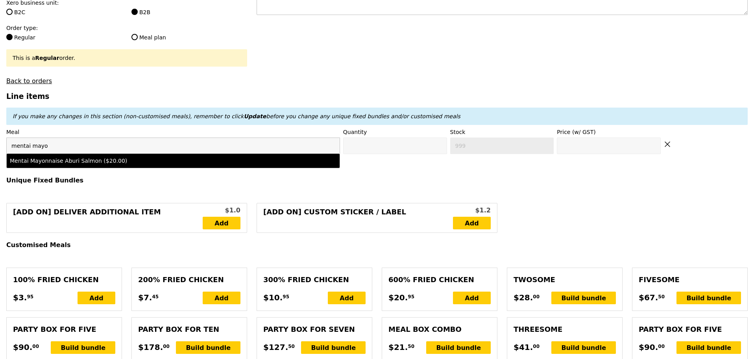
type input "20.0"
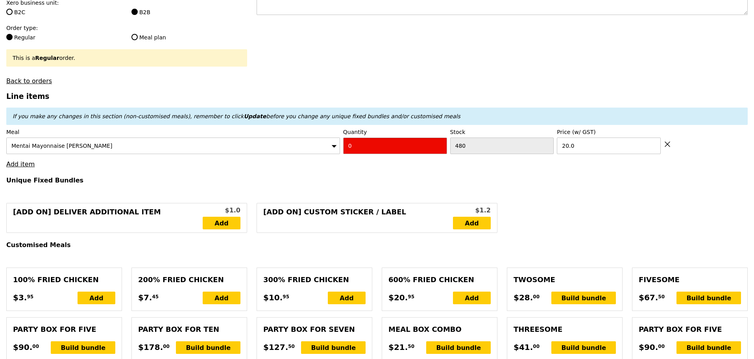
click at [339, 154] on div "Meal Mentai Mayonnaise Aburi Salmon Quantity 0 Stock 480 Price (w/ GST) 20.0" at bounding box center [377, 141] width 742 height 26
type input "Confirm"
type input "1"
click at [21, 168] on link "Add item" at bounding box center [20, 163] width 28 height 7
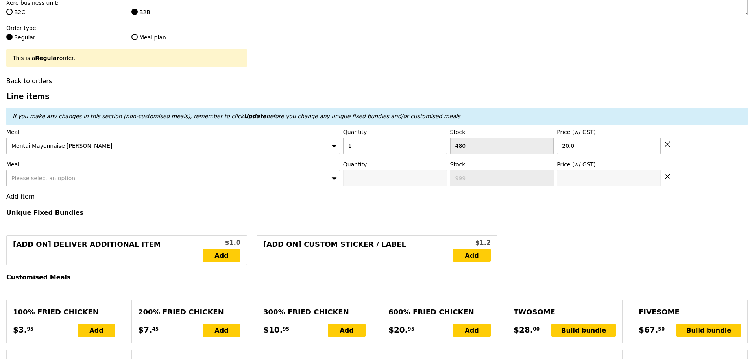
click at [100, 176] on div "Please select an option" at bounding box center [173, 178] width 334 height 17
type input "Loading..."
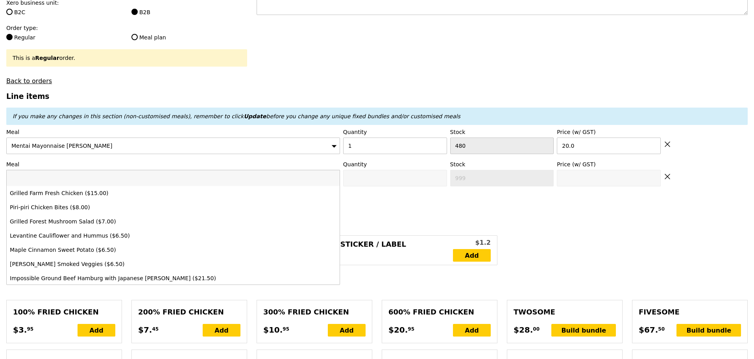
type input "20.00"
type input "Confirm"
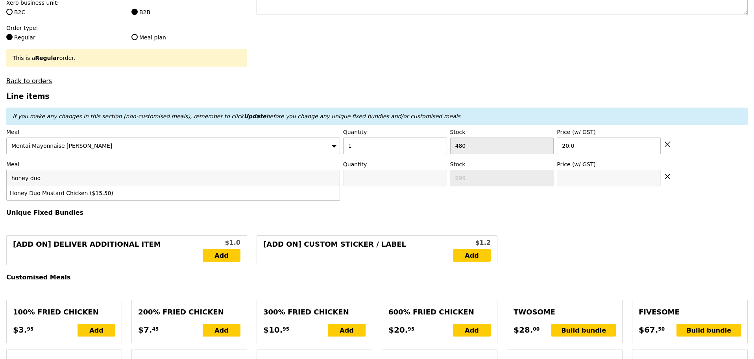
type input "honey duo"
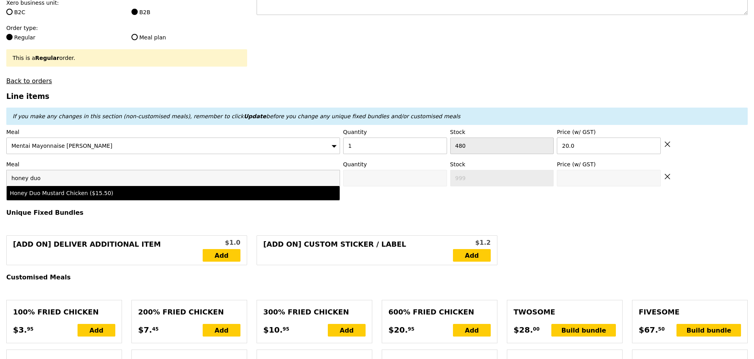
click at [166, 197] on div "Honey Duo Mustard Chicken ($15.50)" at bounding box center [132, 193] width 245 height 8
type input "Confirm anyway"
type input "0"
type input "474"
type input "15.5"
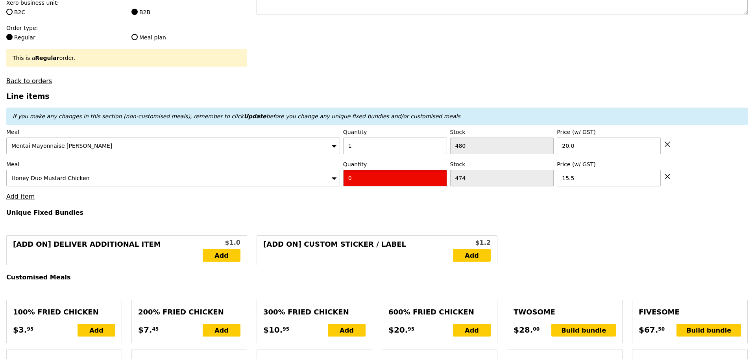
drag, startPoint x: 381, startPoint y: 187, endPoint x: 275, endPoint y: 187, distance: 106.3
click at [301, 186] on div "Meal Honey Duo Mustard Chicken Quantity 0 Stock 474 Price (w/ GST) 15.5" at bounding box center [377, 173] width 742 height 26
type input "Confirm"
type input "1"
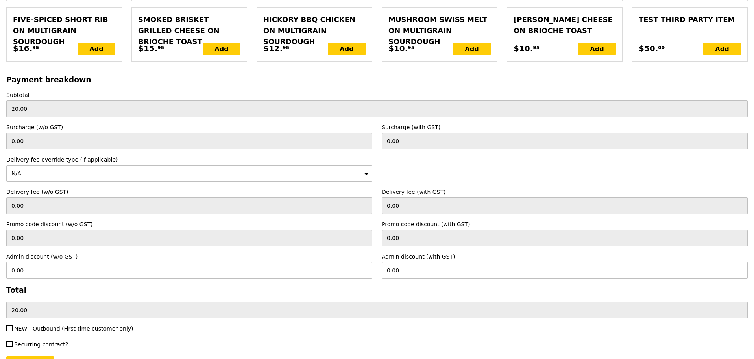
type input "Loading..."
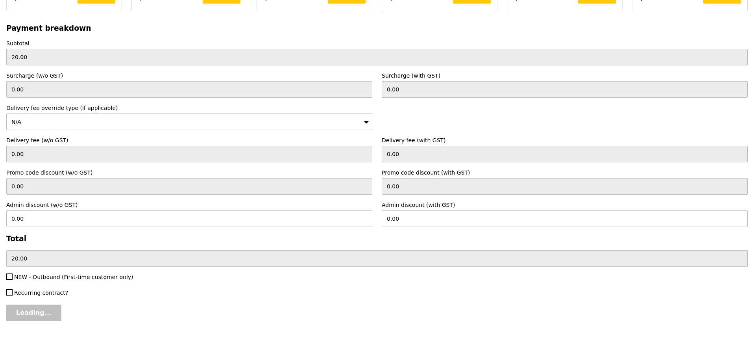
type input "35.50"
click at [40, 311] on input "Confirm" at bounding box center [30, 312] width 48 height 17
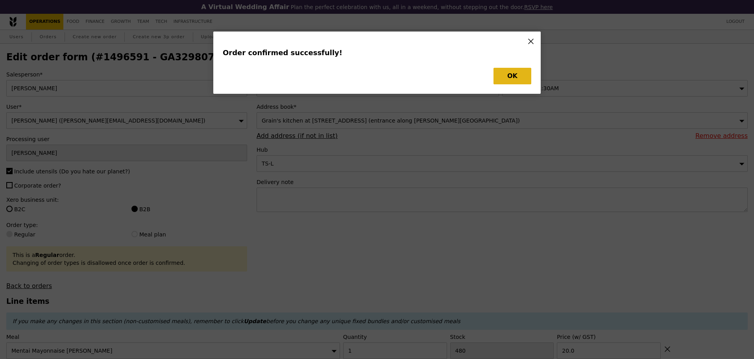
click at [491, 75] on div "OK" at bounding box center [377, 76] width 309 height 17
click at [505, 76] on button "OK" at bounding box center [513, 76] width 38 height 17
type input "Loading..."
checkbox input "false"
type input "474"
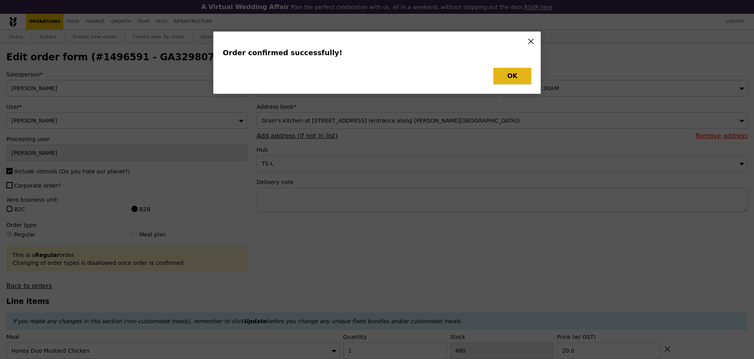
type input "15.50"
type input "480"
type input "20.00"
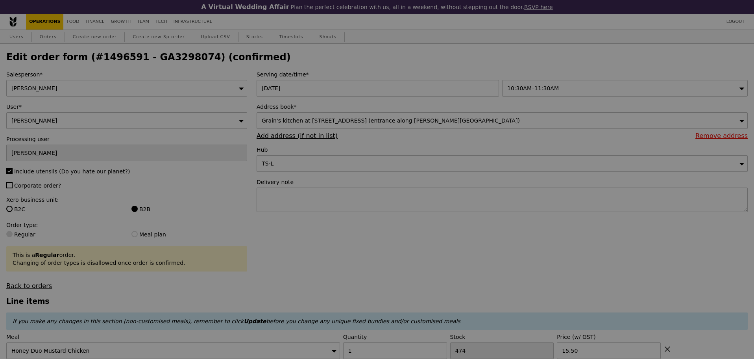
type input "473"
type input "479"
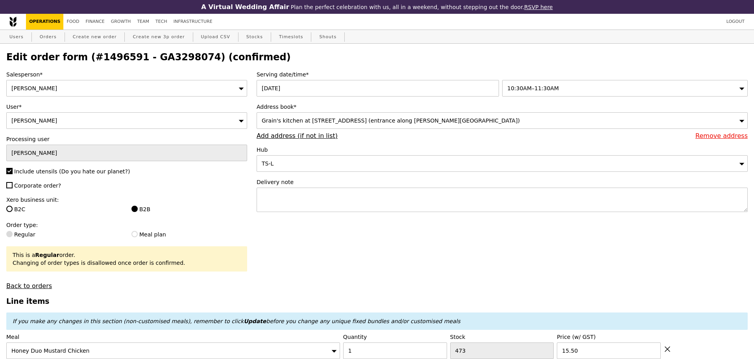
type input "Update"
drag, startPoint x: 135, startPoint y: 59, endPoint x: 184, endPoint y: 58, distance: 49.2
click at [184, 58] on h2 "Edit order form (#1496591 - GA3298074) (confirmed)" at bounding box center [377, 57] width 742 height 11
copy h2 "GA3298074"
drag, startPoint x: 46, startPoint y: 38, endPoint x: 138, endPoint y: 24, distance: 92.8
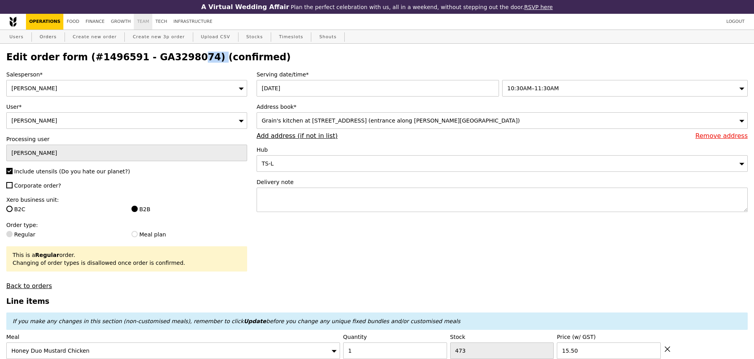
click at [46, 38] on link "Orders" at bounding box center [48, 37] width 23 height 14
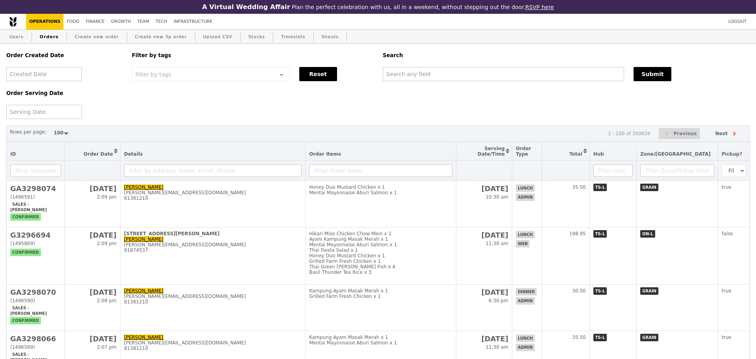
select select "100"
click at [93, 35] on link "Create new order" at bounding box center [97, 37] width 50 height 14
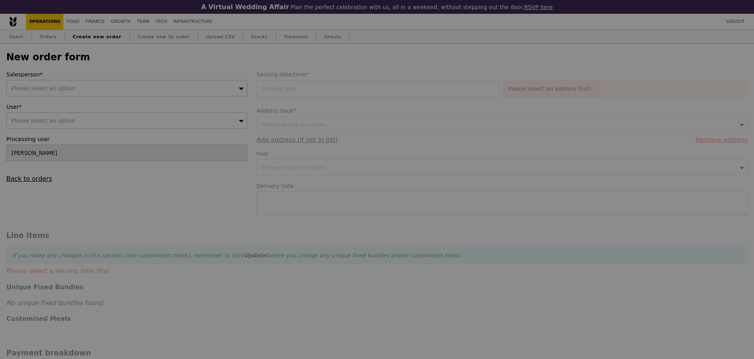
type input "Confirm"
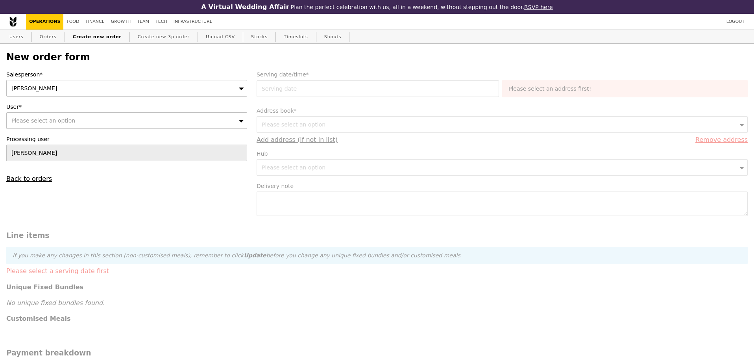
click at [124, 126] on div "Please select an option" at bounding box center [126, 120] width 241 height 17
type input "[PERSON_NAME]@gra"
type input "Confirm"
type input "[PERSON_NAME][EMAIL_ADDRESS][DOMAIN_NAME]"
type input "Confirm"
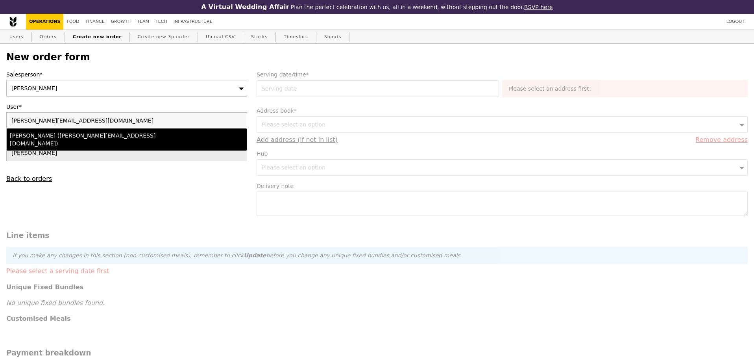
type input "[PERSON_NAME][EMAIL_ADDRESS][DOMAIN_NAME]"
click at [107, 139] on div "[PERSON_NAME] ([PERSON_NAME][EMAIL_ADDRESS][DOMAIN_NAME])" at bounding box center [97, 139] width 175 height 16
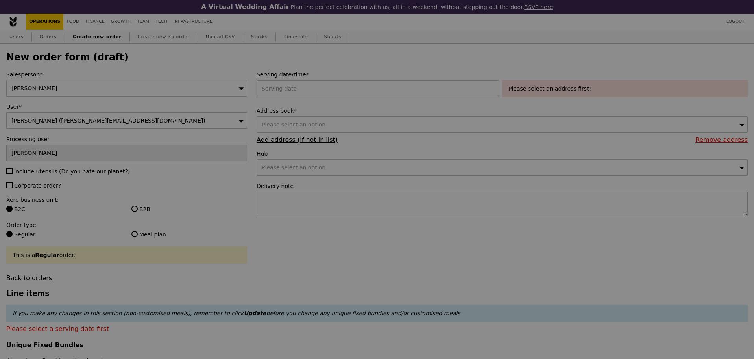
type input "Confirm"
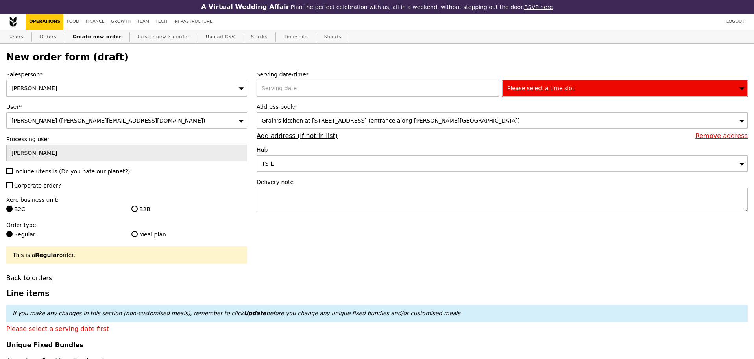
click at [311, 93] on div at bounding box center [380, 88] width 246 height 17
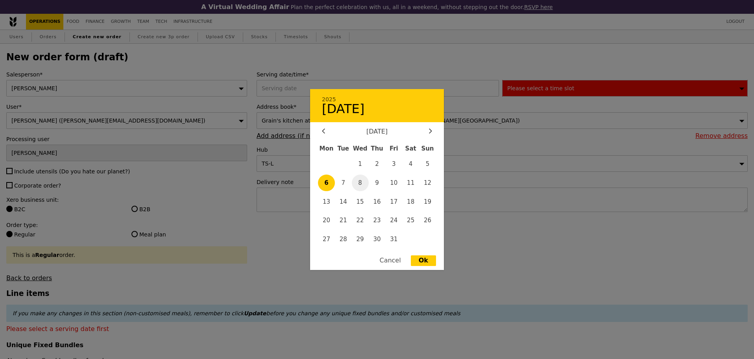
click at [361, 184] on span "8" at bounding box center [360, 182] width 17 height 17
type input "[DATE]"
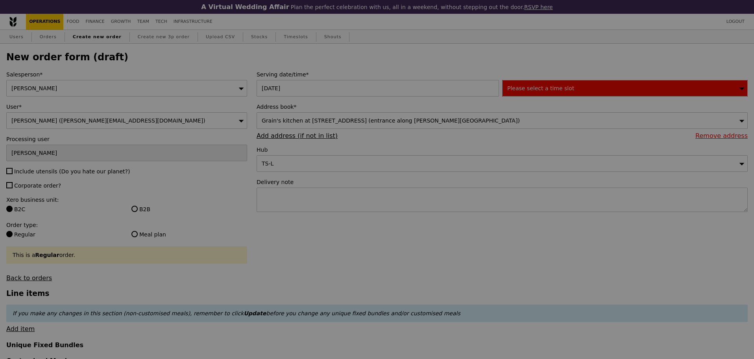
type input "Confirm"
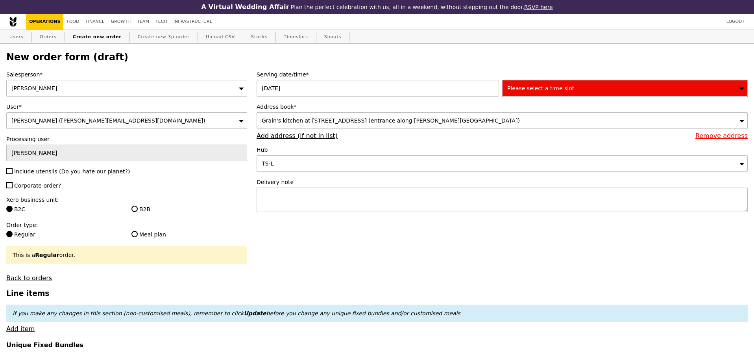
click at [615, 94] on div "Please select a time slot" at bounding box center [625, 88] width 246 height 17
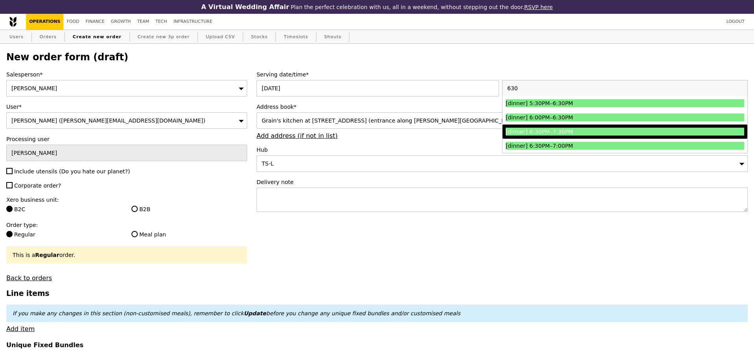
type input "630"
click at [601, 133] on div "[dinner] 6:30PM–7:30PM" at bounding box center [595, 132] width 179 height 8
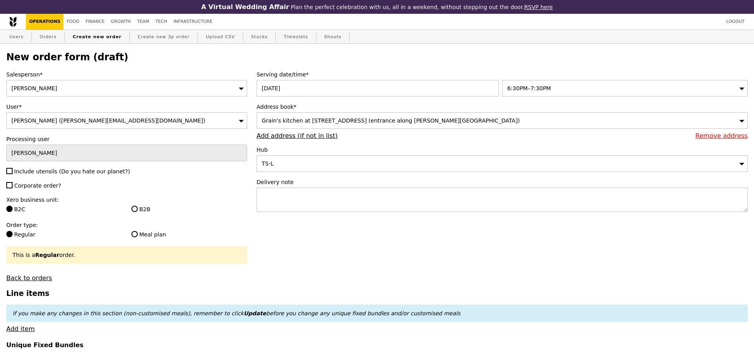
type input "Confirm"
click at [362, 202] on textarea at bounding box center [502, 199] width 491 height 24
type textarea "izzy self-pickup"
type input "Confirm"
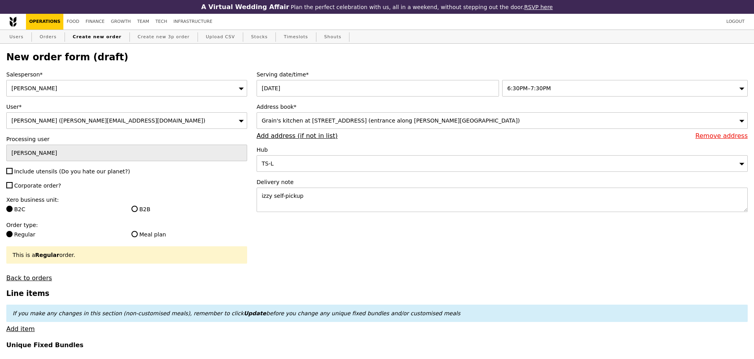
click at [73, 172] on span "Include utensils (Do you hate our planet?)" at bounding box center [72, 171] width 116 height 6
click at [13, 172] on input "Include utensils (Do you hate our planet?)" at bounding box center [9, 171] width 6 height 6
checkbox input "true"
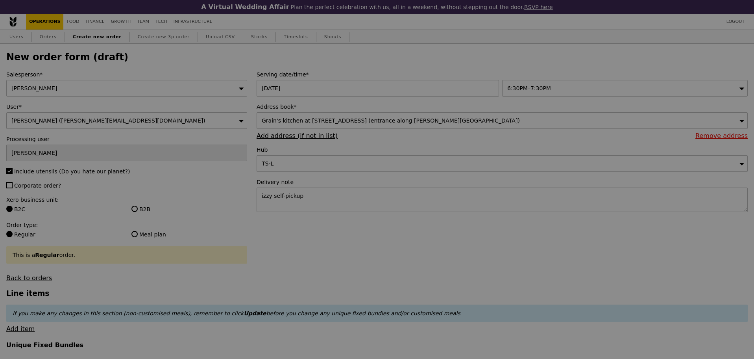
type input "Confirm"
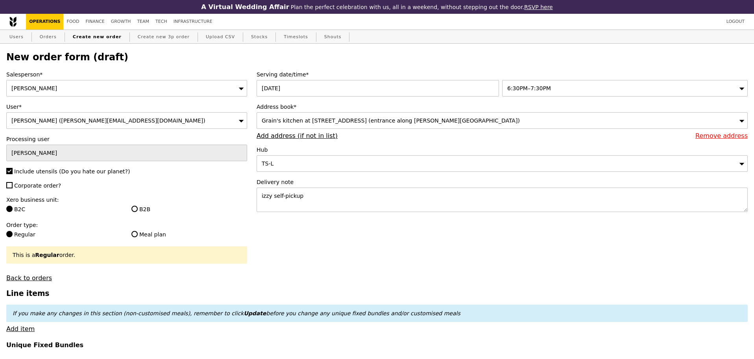
click at [37, 187] on span "Corporate order?" at bounding box center [37, 185] width 47 height 6
click at [13, 187] on input "Corporate order?" at bounding box center [9, 185] width 6 height 6
checkbox input "true"
click at [169, 211] on label "B2B" at bounding box center [189, 209] width 116 height 8
click at [138, 211] on input "B2B" at bounding box center [134, 209] width 6 height 6
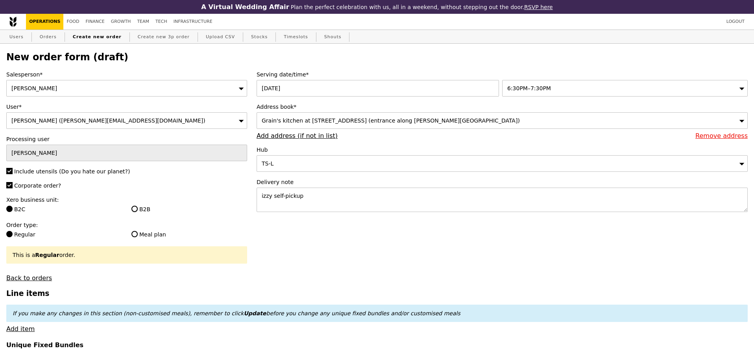
radio input "true"
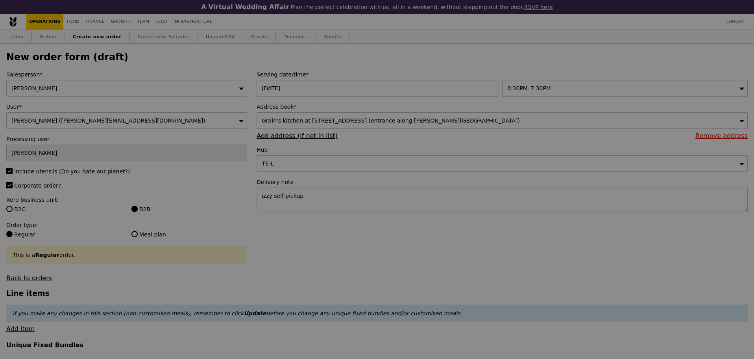
type input "Confirm"
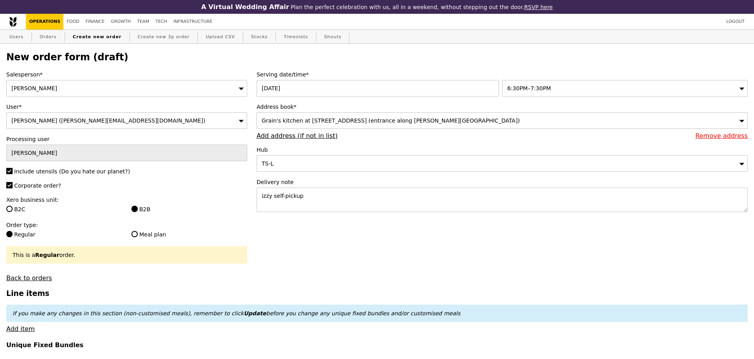
scroll to position [197, 0]
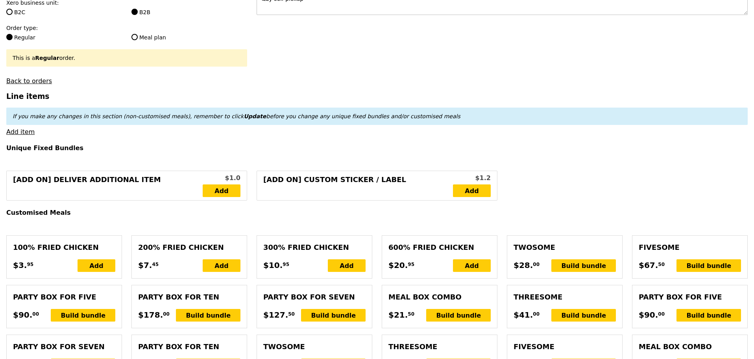
click at [19, 135] on link "Add item" at bounding box center [20, 131] width 28 height 7
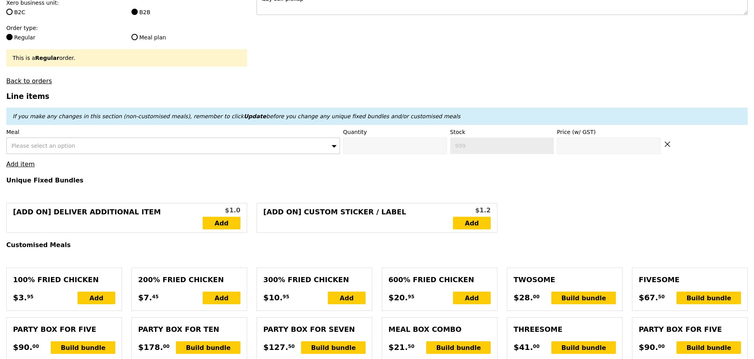
click at [76, 154] on div "Please select an option" at bounding box center [173, 145] width 334 height 17
type input "mentai ma"
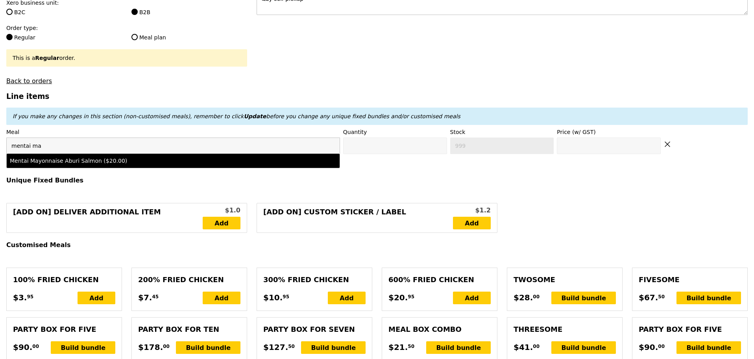
click at [99, 163] on div "Mentai Mayonnaise Aburi Salmon ($20.00)" at bounding box center [132, 161] width 245 height 8
type input "Confirm anyway"
type input "0"
type input "479"
type input "20.0"
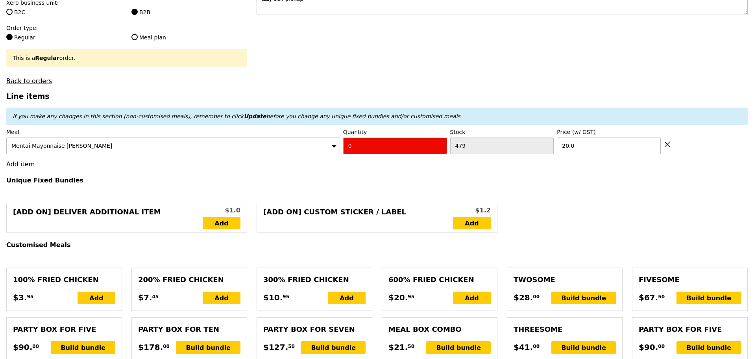
drag, startPoint x: 398, startPoint y: 152, endPoint x: 264, endPoint y: 113, distance: 139.3
click at [317, 150] on div "Meal Mentai Mayonnaise Aburi Salmon Quantity 0 Stock 479 Price (w/ GST) 20.0" at bounding box center [377, 141] width 742 height 26
type input "Confirm"
type input "1"
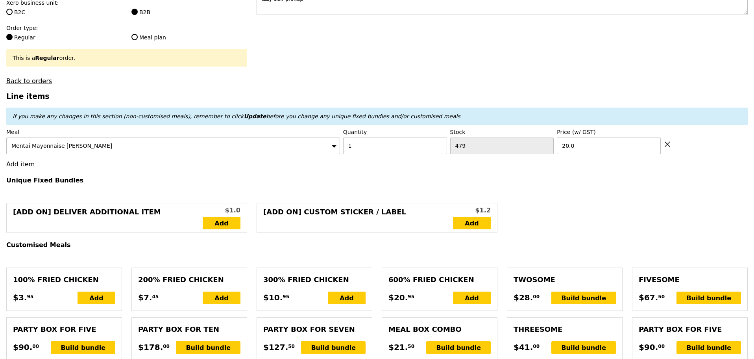
type input "Loading..."
click at [25, 168] on link "Add item" at bounding box center [20, 163] width 28 height 7
type input "20.00"
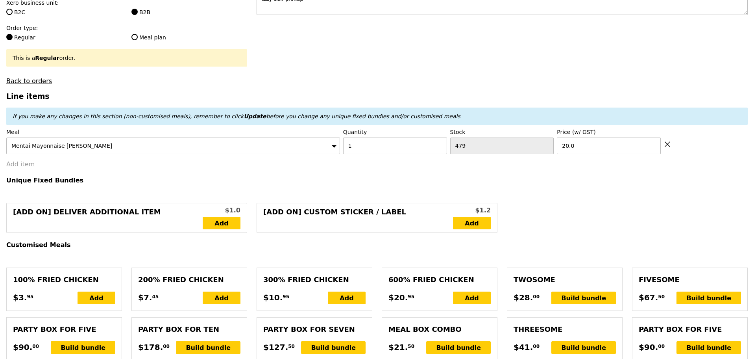
type input "20.00"
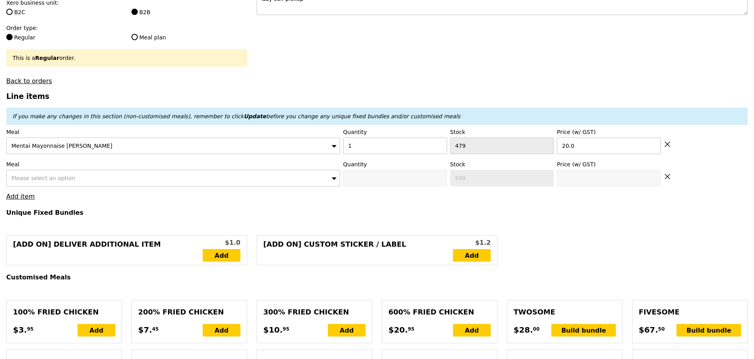
click at [62, 181] on span "Please select an option" at bounding box center [43, 178] width 64 height 6
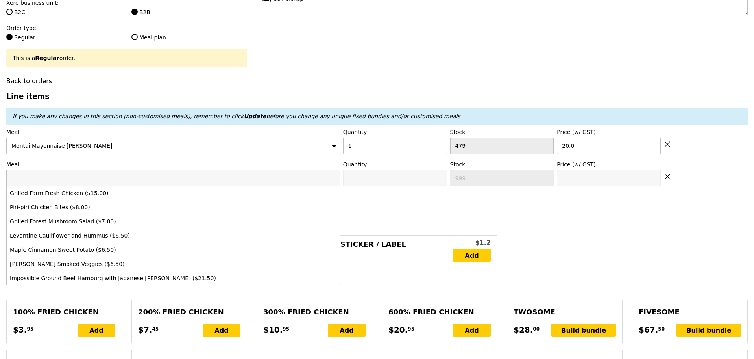
type input "Confirm"
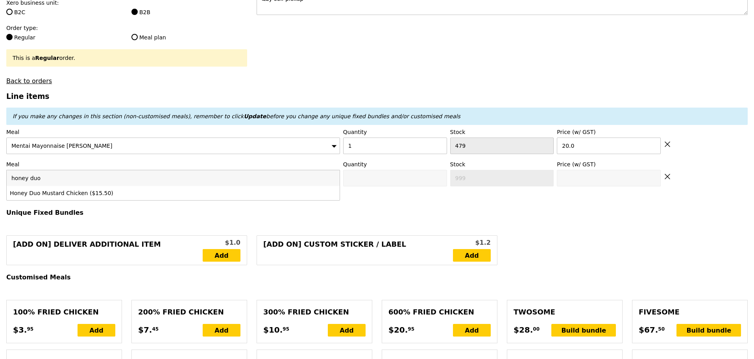
type input "honey duo"
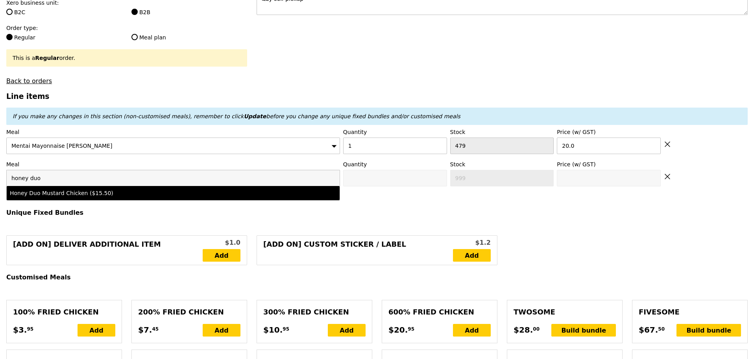
click at [239, 197] on div "Honey Duo Mustard Chicken ($15.50)" at bounding box center [132, 193] width 245 height 8
type input "Confirm anyway"
type input "0"
type input "473"
type input "15.5"
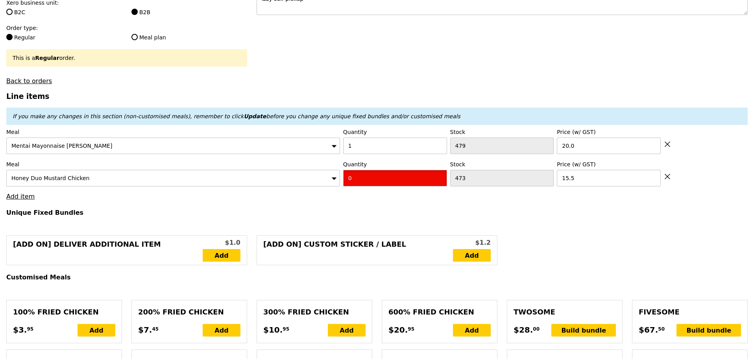
click at [387, 186] on input "0" at bounding box center [395, 178] width 104 height 17
type input "Confirm"
type input "1"
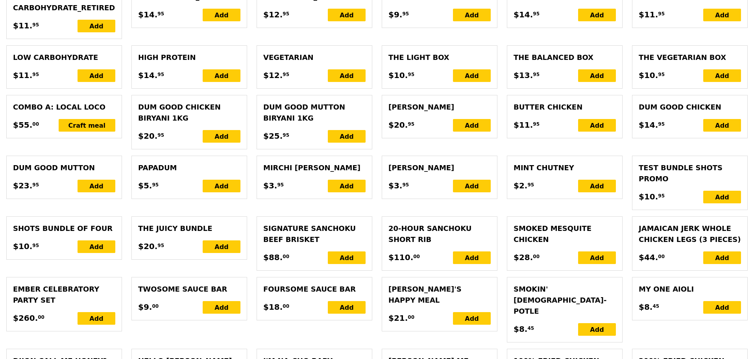
scroll to position [1770, 0]
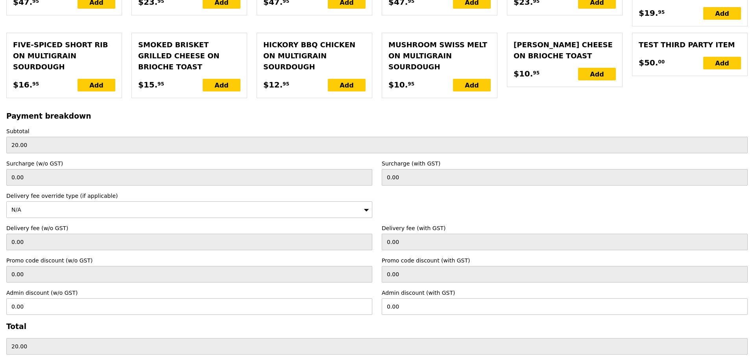
type input "Loading..."
type input "35.50"
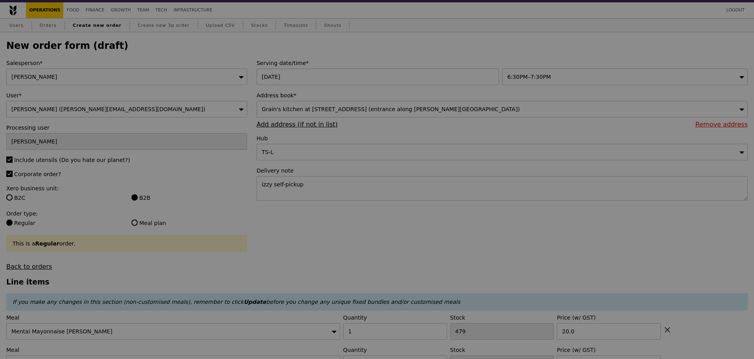
scroll to position [0, 0]
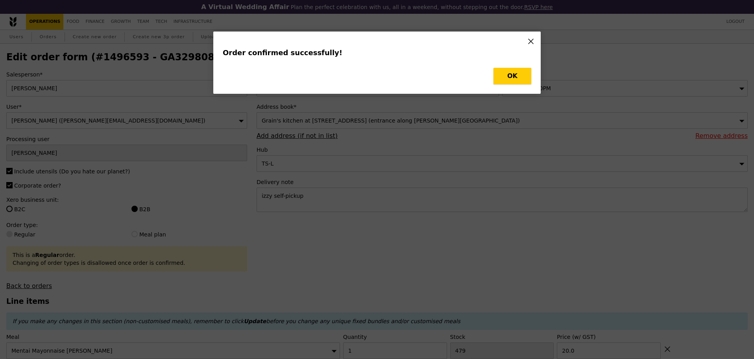
drag, startPoint x: 526, startPoint y: 74, endPoint x: 137, endPoint y: 58, distance: 388.9
click at [526, 79] on button "OK" at bounding box center [513, 76] width 38 height 17
type input "Loading..."
checkbox input "false"
type input "473"
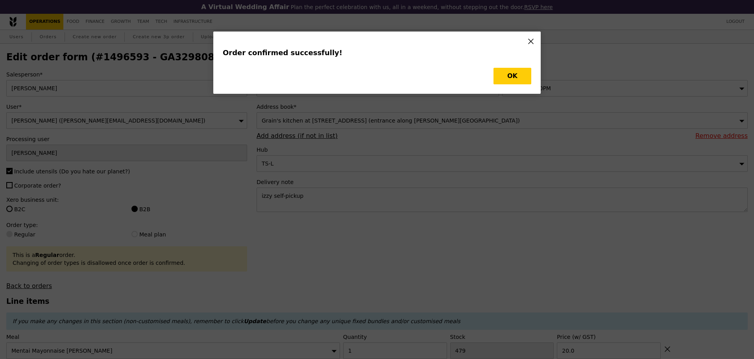
type input "15.50"
type input "479"
type input "20.00"
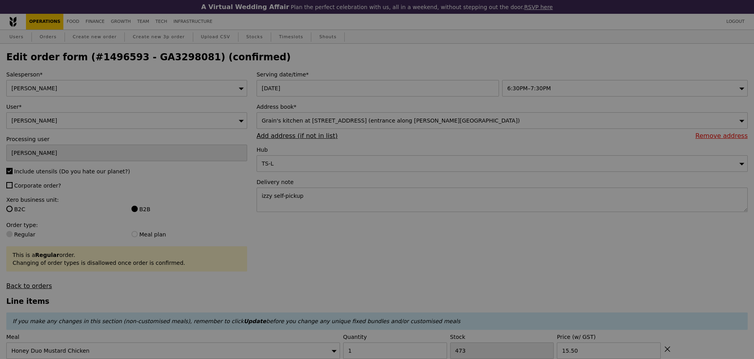
type input "472"
type input "478"
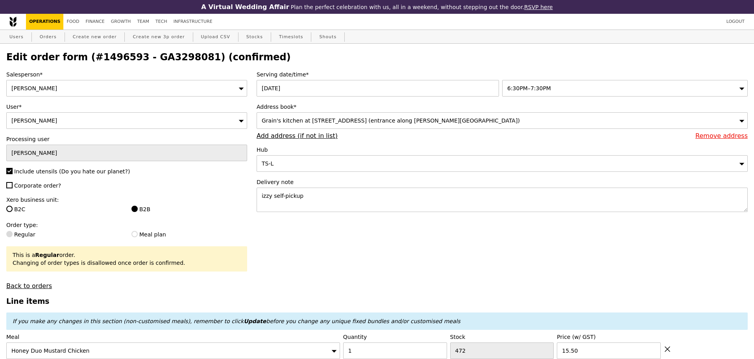
type input "Update"
drag, startPoint x: 134, startPoint y: 57, endPoint x: 185, endPoint y: 59, distance: 50.4
click at [185, 59] on h2 "Edit order form (#1496593 - GA3298081) (confirmed)" at bounding box center [377, 57] width 742 height 11
copy h2 "GA3298081"
